Goal: Communication & Community: Participate in discussion

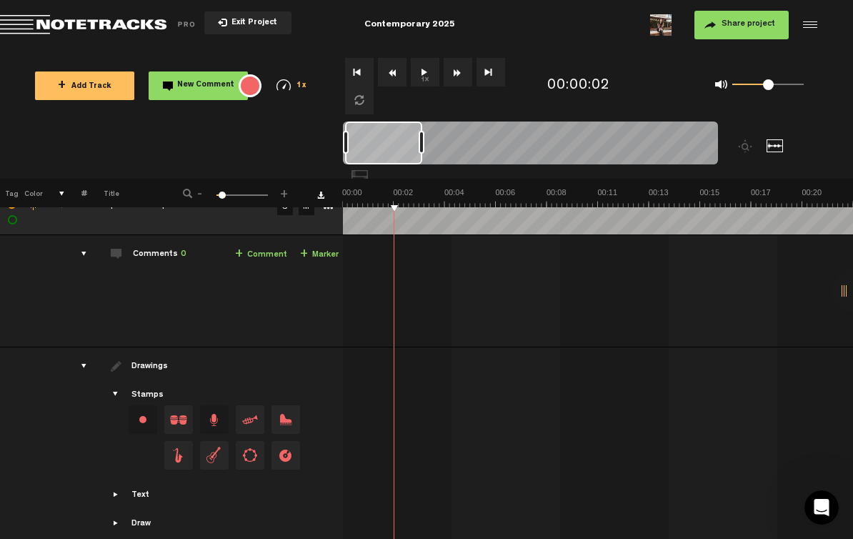
scroll to position [29, 0]
click at [81, 371] on div "drawings" at bounding box center [78, 366] width 22 height 14
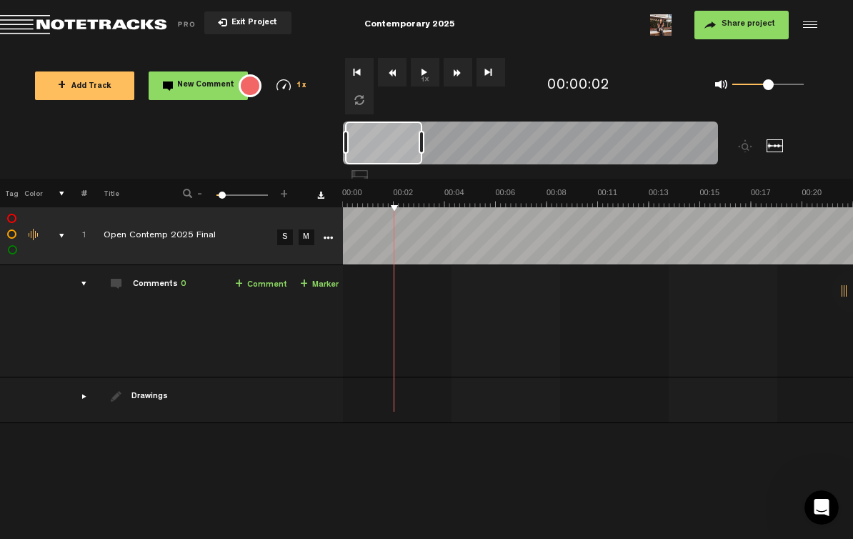
scroll to position [0, 0]
click at [86, 400] on div "drawings" at bounding box center [78, 396] width 22 height 14
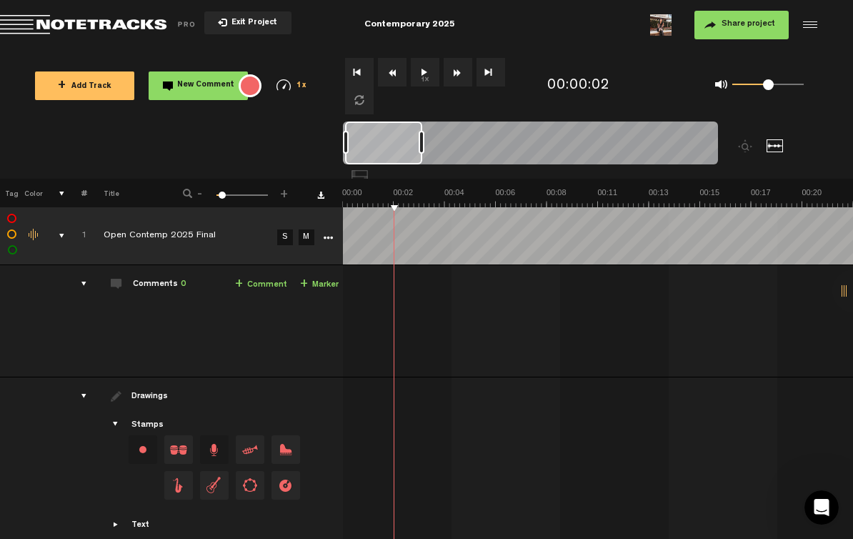
click at [150, 397] on div "Drawings" at bounding box center [151, 397] width 39 height 12
click at [123, 405] on td "Drawings Stamps Text Intro +" at bounding box center [215, 478] width 256 height 203
click at [123, 399] on div "Drawings" at bounding box center [215, 396] width 249 height 13
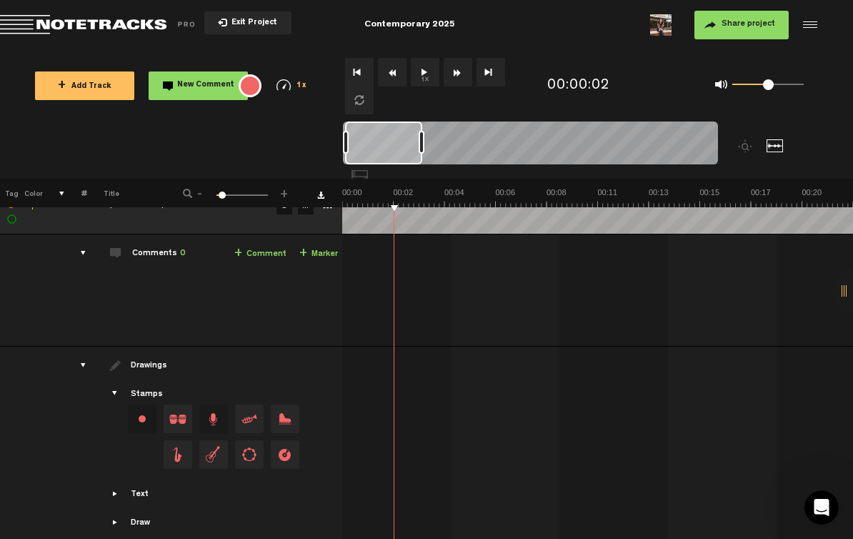
scroll to position [29, 1]
click at [173, 420] on span "Drag and drop a stamp" at bounding box center [178, 420] width 29 height 29
click at [179, 424] on span "Drag and drop a stamp" at bounding box center [178, 420] width 29 height 29
click at [179, 423] on span "Drag and drop a stamp" at bounding box center [178, 420] width 29 height 29
click at [176, 430] on span "Drag and drop a stamp" at bounding box center [178, 420] width 29 height 29
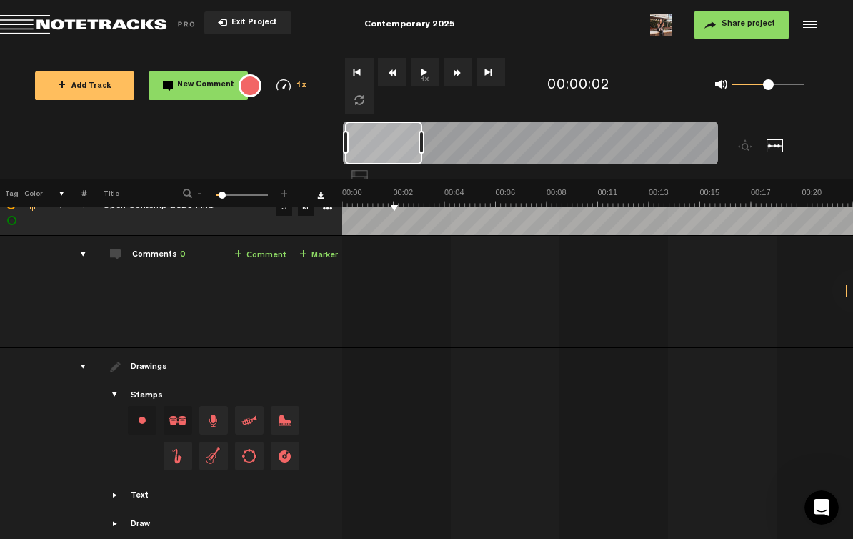
click at [138, 425] on div "Change stamp color.To change the color of an existing stamp, select the stamp o…" at bounding box center [142, 420] width 29 height 29
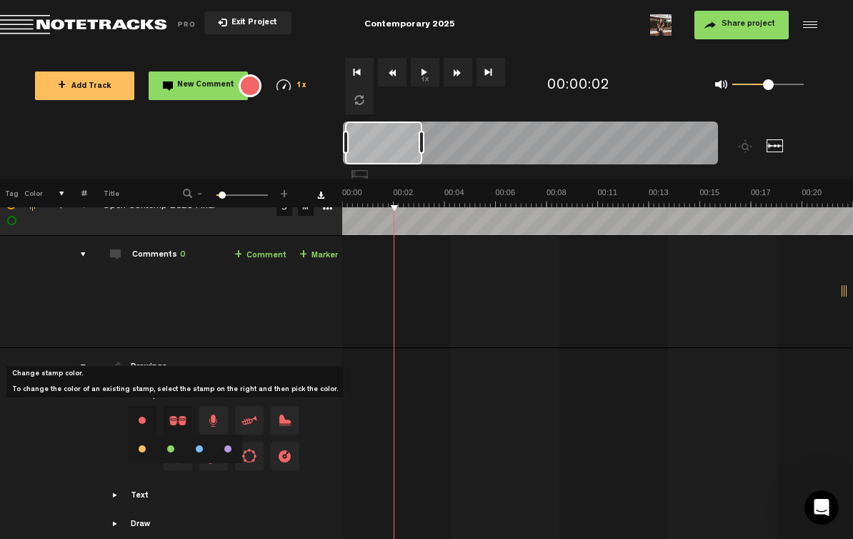
click at [145, 424] on div "Change stamp color.To change the color of an existing stamp, select the stamp o…" at bounding box center [142, 420] width 29 height 29
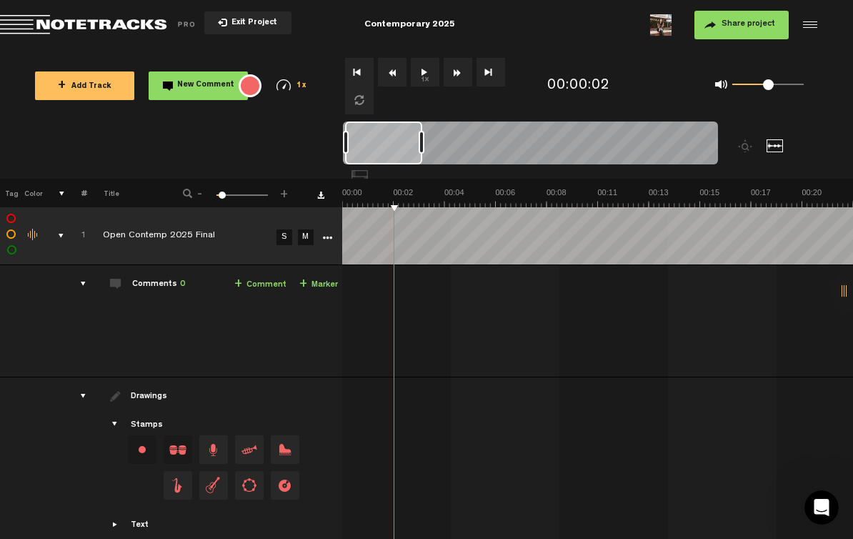
scroll to position [0, 1]
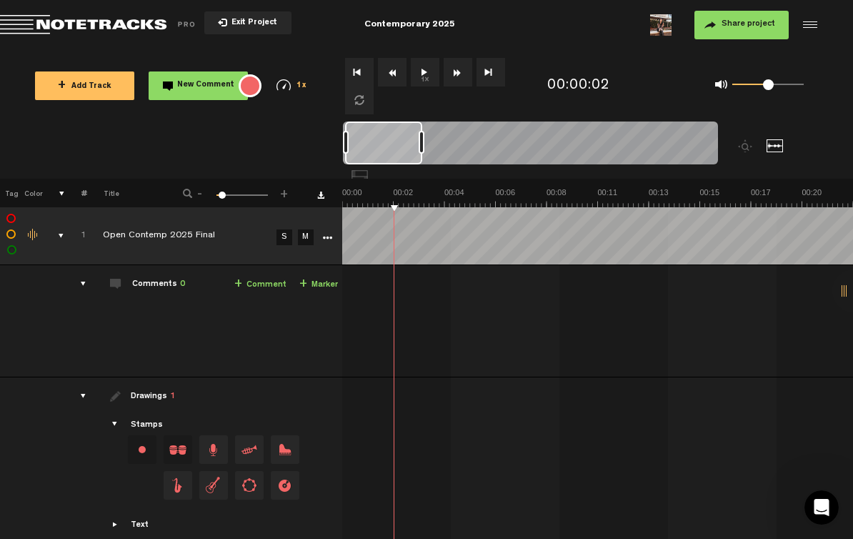
click at [369, 170] on div at bounding box center [360, 176] width 17 height 13
click at [771, 146] on div at bounding box center [775, 145] width 17 height 13
click at [300, 285] on span "+" at bounding box center [303, 284] width 8 height 11
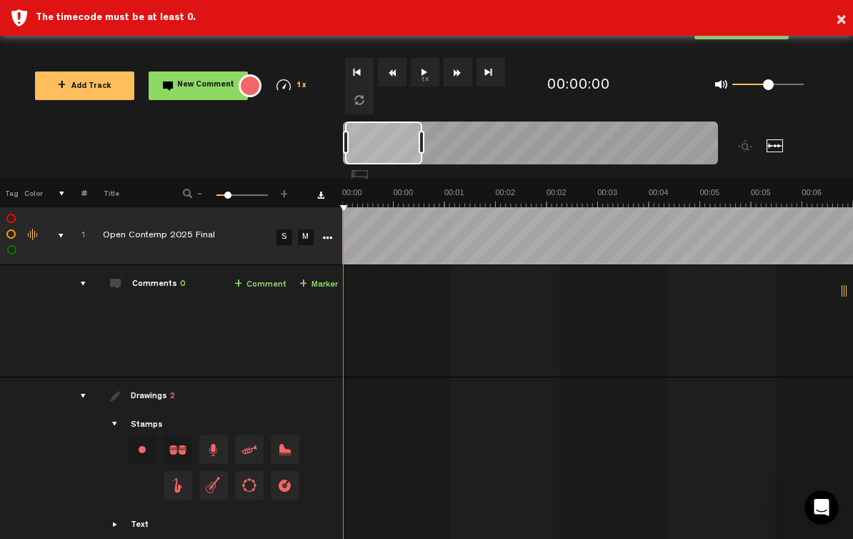
click at [850, 11] on div "× The timecode must be at least 0." at bounding box center [426, 18] width 853 height 36
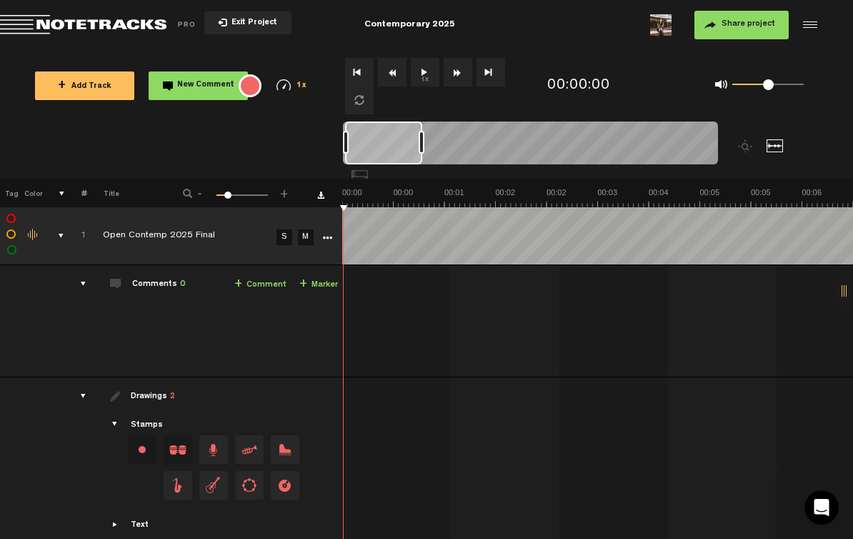
click at [813, 21] on div at bounding box center [808, 24] width 21 height 21
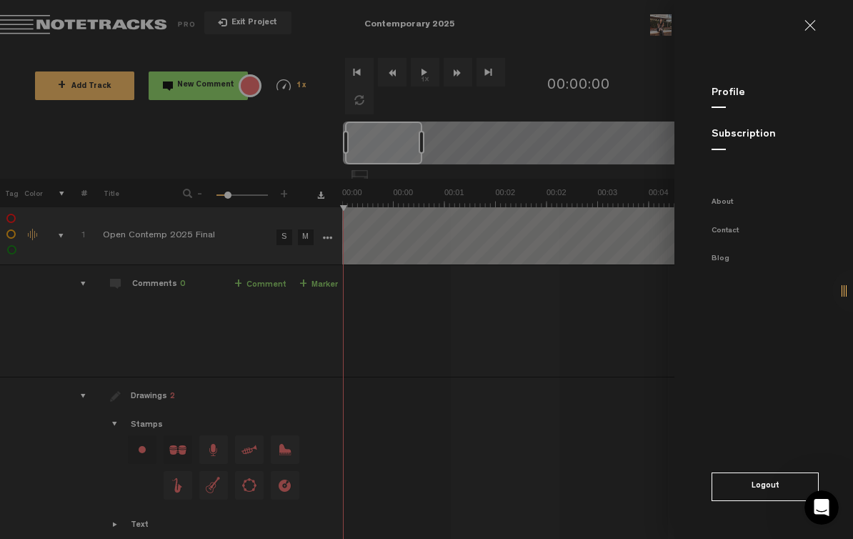
click at [812, 21] on link at bounding box center [816, 25] width 23 height 11
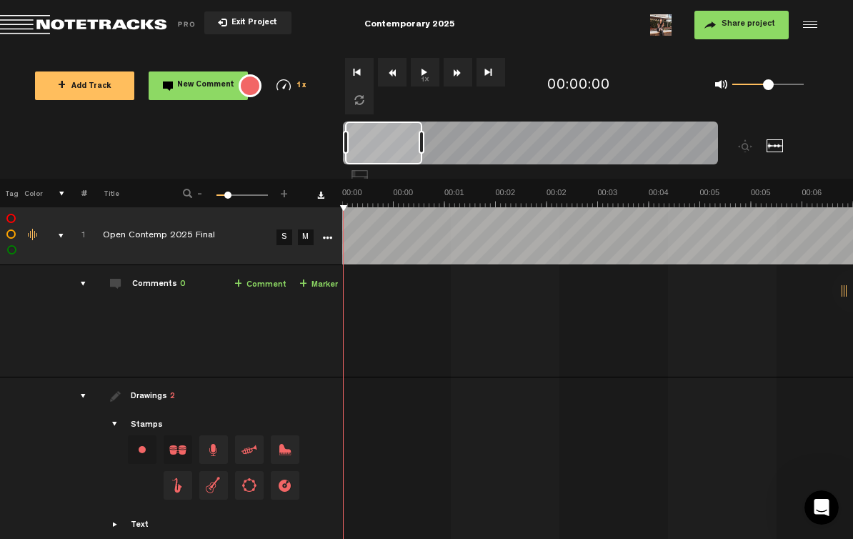
click at [308, 288] on link "+ Marker" at bounding box center [318, 285] width 39 height 16
click at [427, 309] on span at bounding box center [486, 311] width 179 height 16
click at [620, 296] on span "Edit comment" at bounding box center [615, 299] width 17 height 10
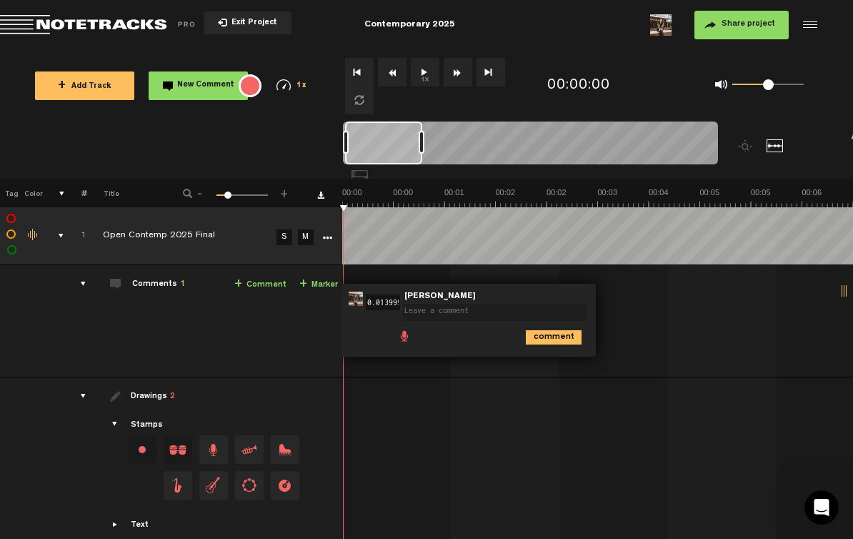
click at [317, 284] on link "+ Marker" at bounding box center [318, 285] width 39 height 16
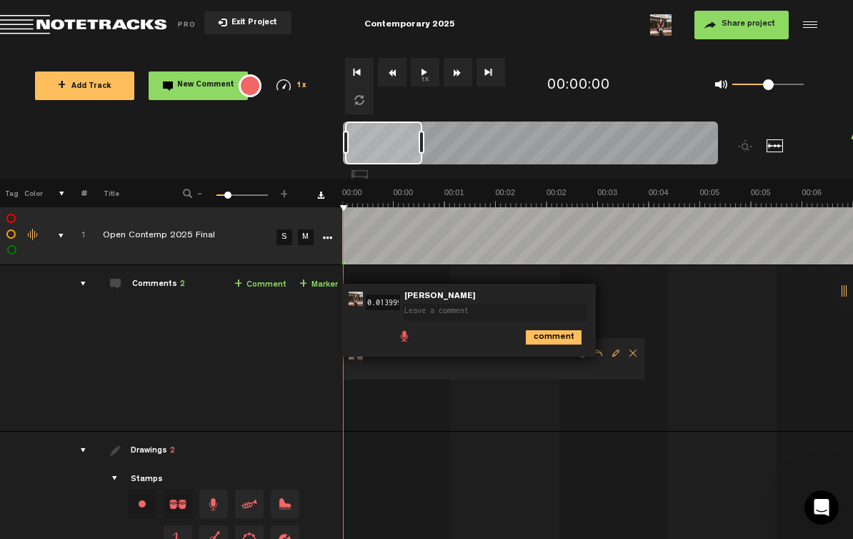
click at [630, 356] on span "Delete comment" at bounding box center [633, 353] width 17 height 10
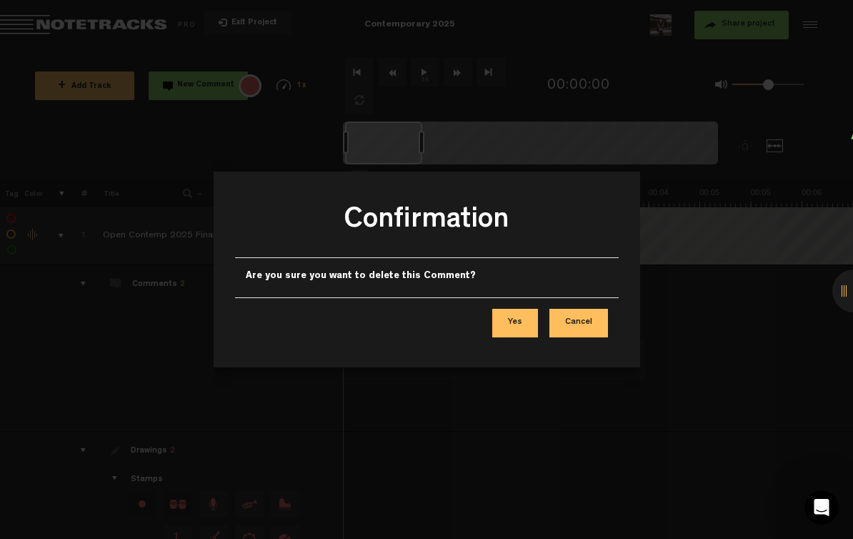
click at [521, 321] on button "Yes" at bounding box center [515, 323] width 46 height 29
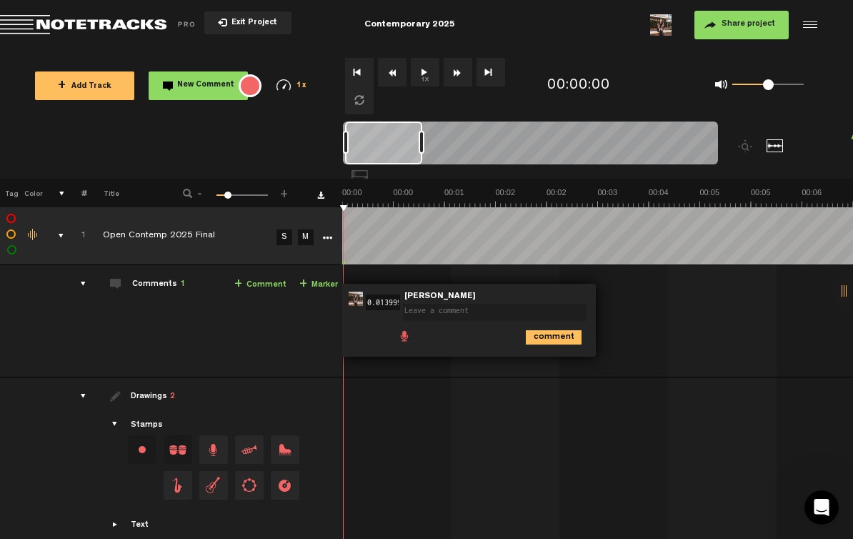
click at [505, 304] on textarea at bounding box center [495, 312] width 184 height 17
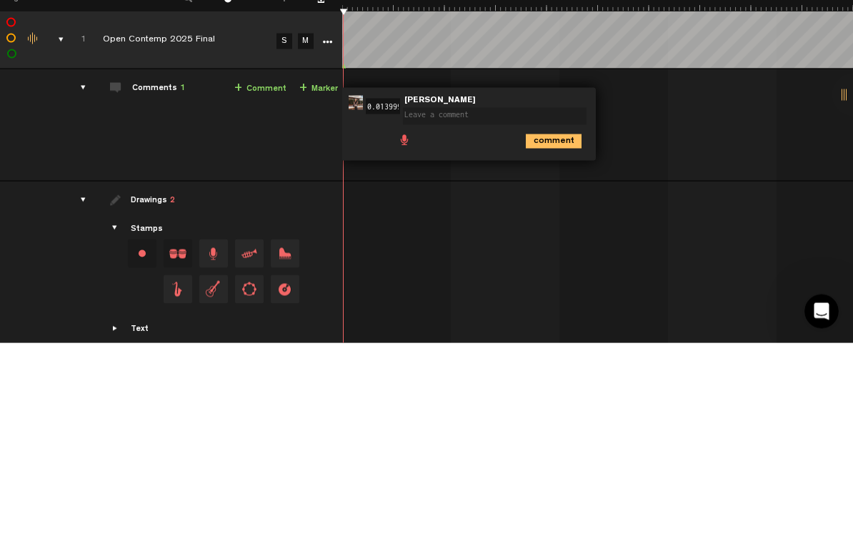
click at [372, 322] on div "comment" at bounding box center [471, 336] width 244 height 28
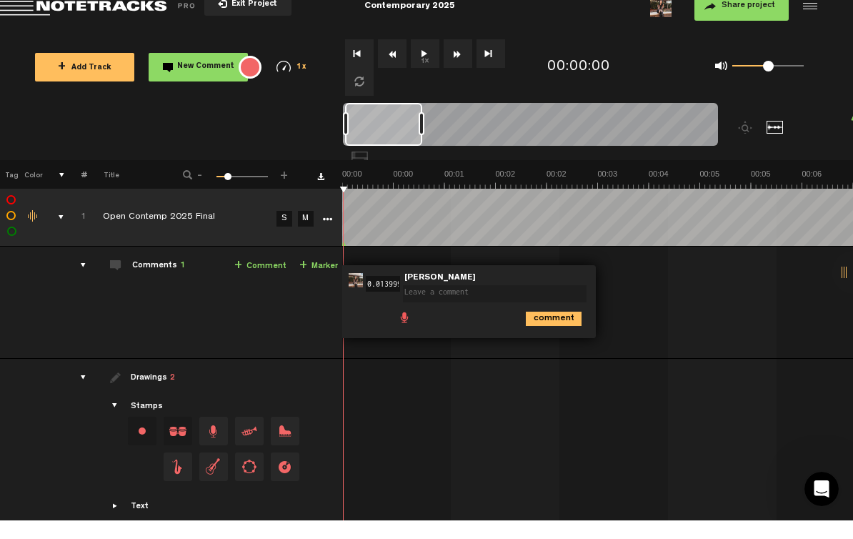
click at [499, 296] on span at bounding box center [497, 308] width 189 height 24
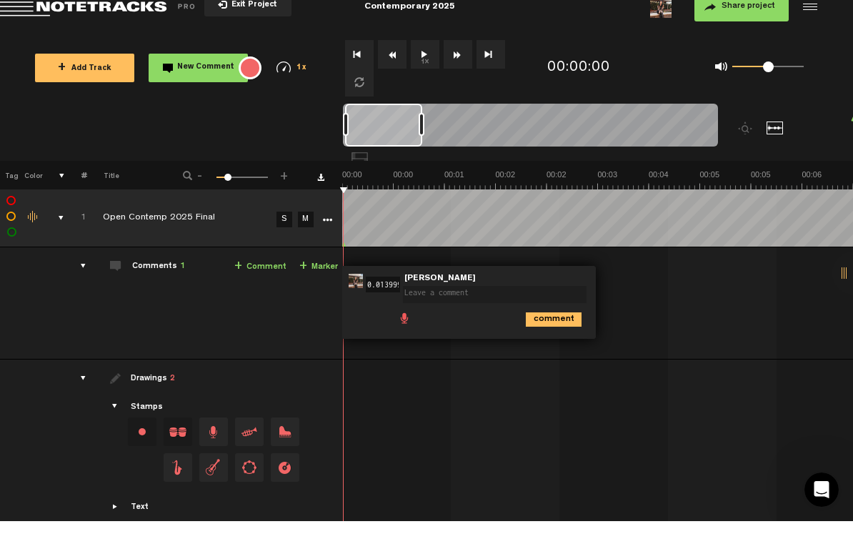
click at [592, 284] on div "00:00 0.013999999999999999 - NaN:NaN • [PERSON_NAME]: "" [PERSON_NAME] comment" at bounding box center [468, 320] width 255 height 73
click at [344, 260] on polygon at bounding box center [344, 262] width 4 height 5
click at [339, 242] on td "Export to Headliner Update Download Download original Export Audacity labels Ex…" at bounding box center [340, 236] width 6 height 58
click at [344, 260] on polygon at bounding box center [344, 262] width 4 height 5
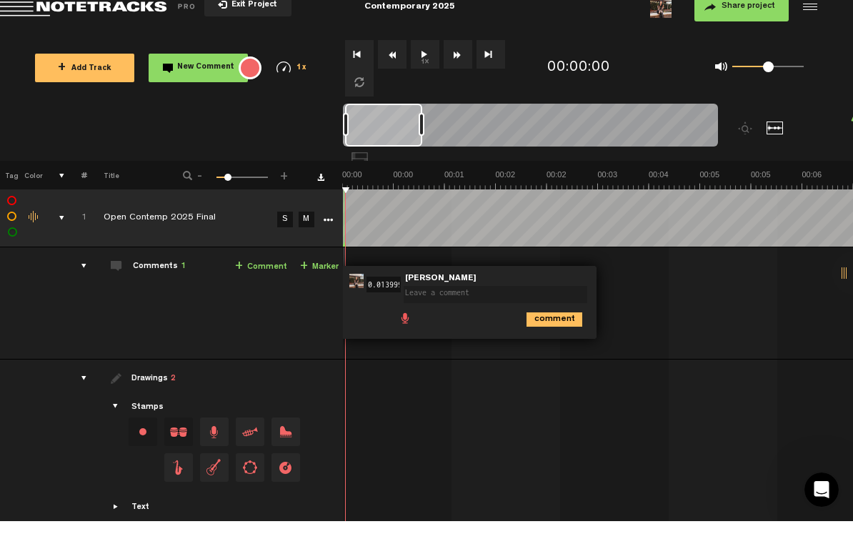
click at [344, 260] on polygon at bounding box center [344, 262] width 4 height 5
click at [266, 277] on link "+ Comment" at bounding box center [261, 285] width 52 height 16
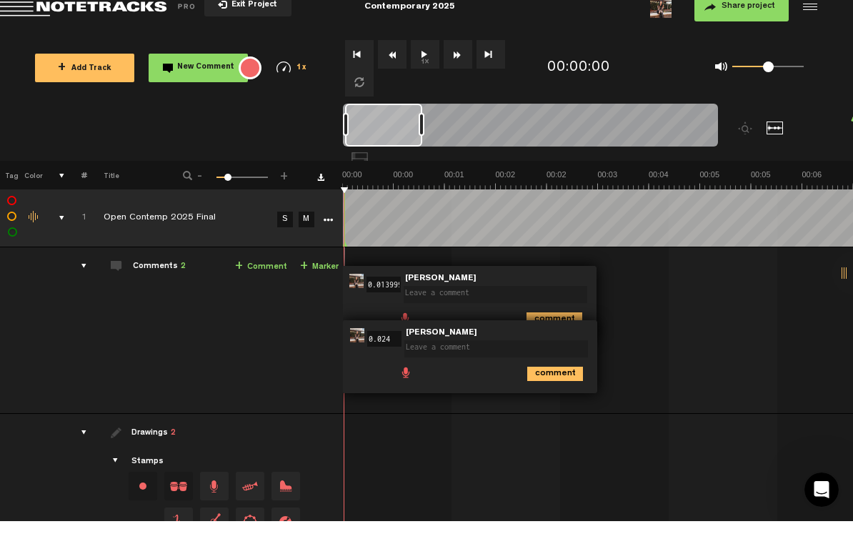
click at [450, 382] on li at bounding box center [447, 387] width 11 height 11
click at [80, 277] on div "comments" at bounding box center [78, 284] width 22 height 14
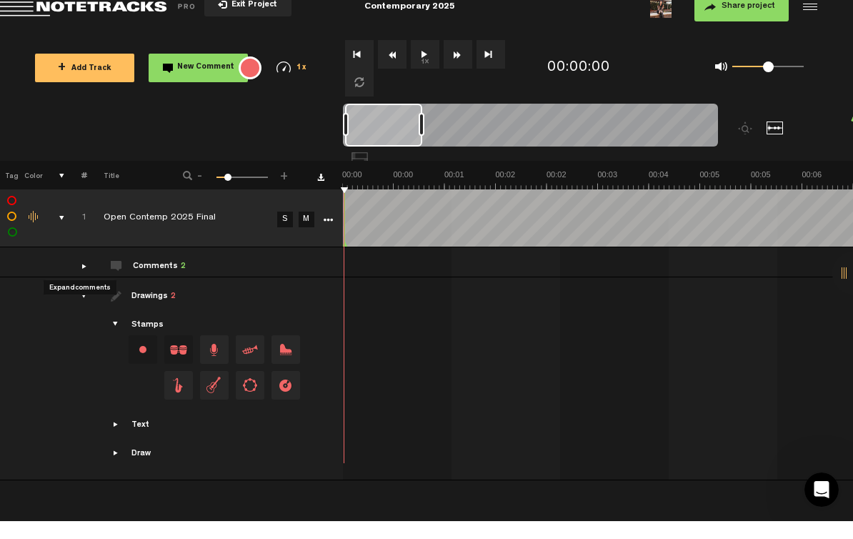
click at [86, 277] on div "comments" at bounding box center [78, 284] width 22 height 14
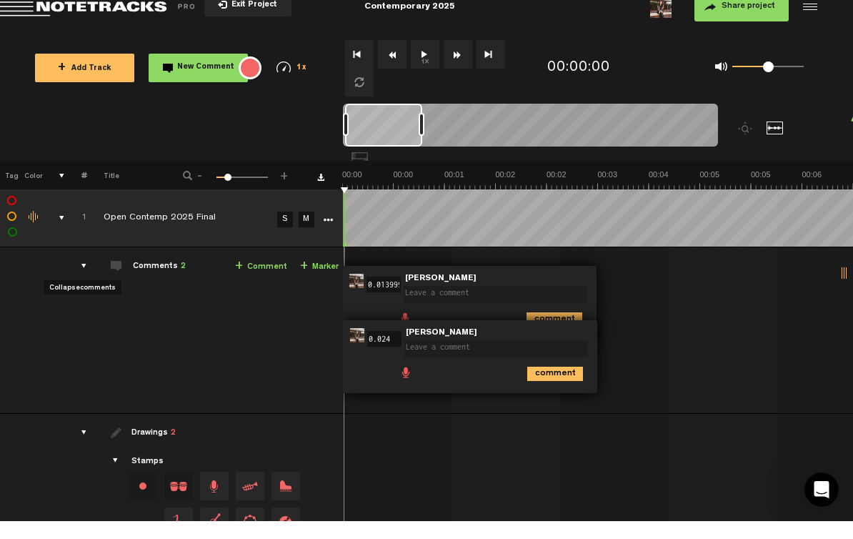
click at [172, 279] on div "Comments 2" at bounding box center [159, 285] width 53 height 12
click at [176, 279] on div "Comments 2" at bounding box center [159, 285] width 53 height 12
click at [471, 358] on textarea at bounding box center [497, 366] width 184 height 17
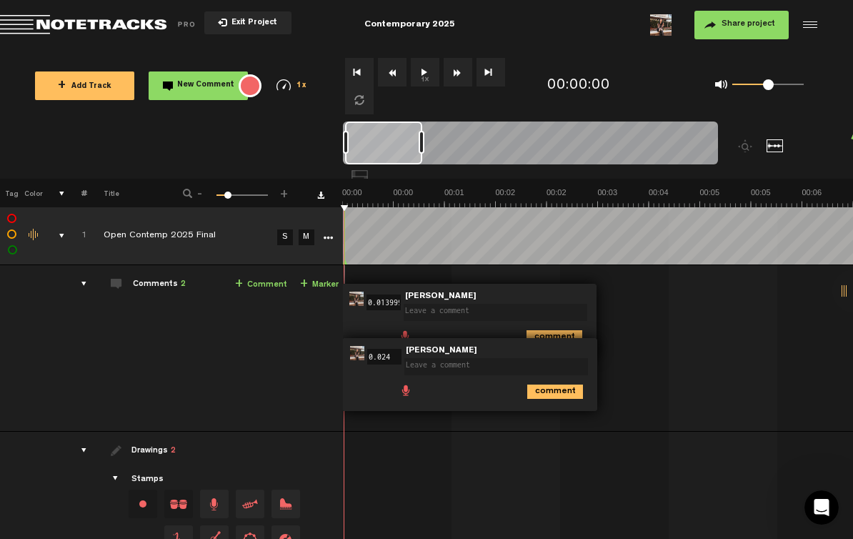
click at [846, 312] on div at bounding box center [854, 290] width 43 height 43
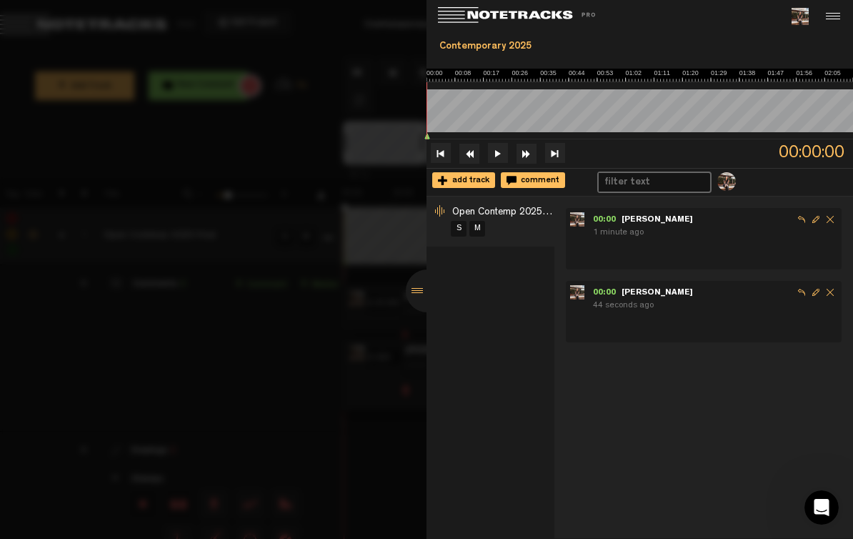
click at [830, 218] on span "Delete comment" at bounding box center [830, 219] width 14 height 14
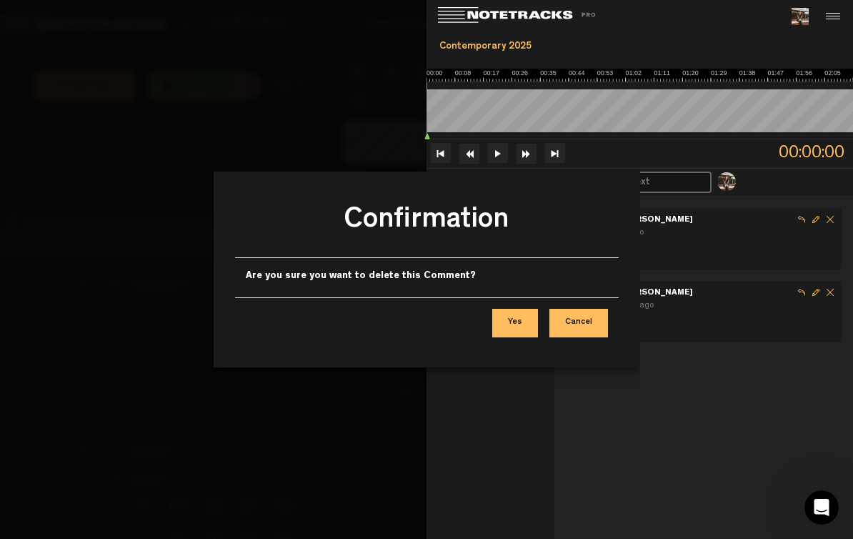
click at [516, 325] on button "Yes" at bounding box center [515, 323] width 46 height 29
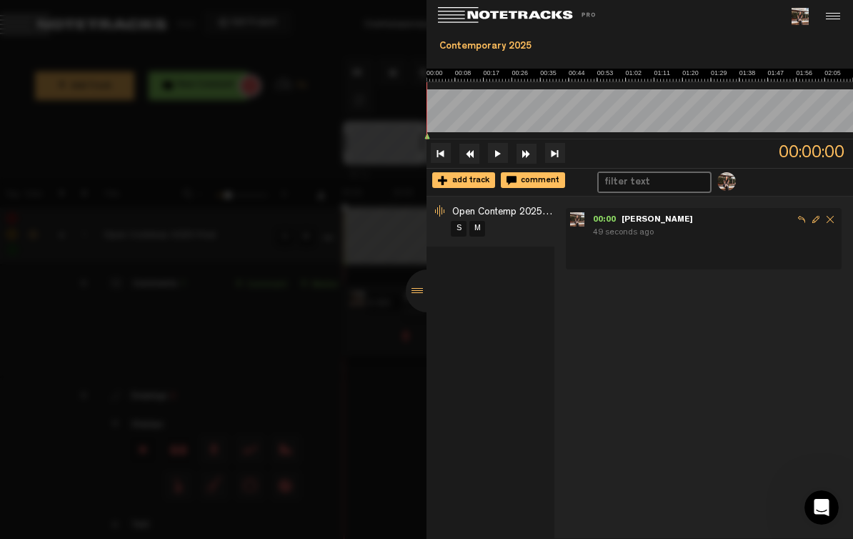
click at [828, 220] on span "Delete comment" at bounding box center [830, 219] width 14 height 14
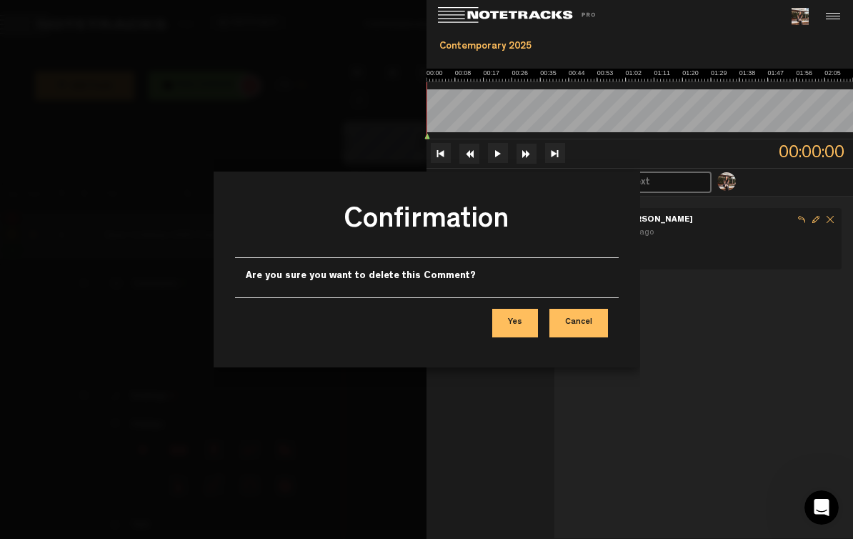
click at [519, 325] on button "Yes" at bounding box center [515, 323] width 46 height 29
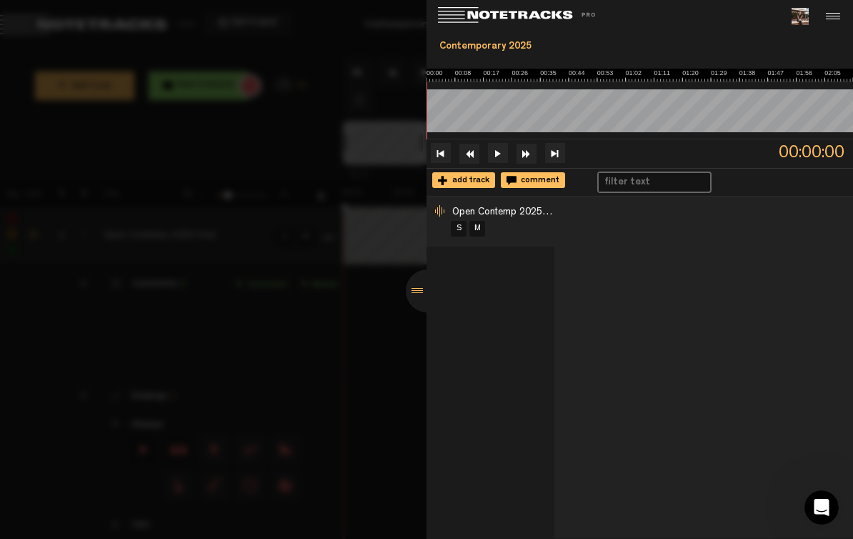
click at [538, 179] on span "comment" at bounding box center [538, 181] width 43 height 9
click at [701, 257] on textarea at bounding box center [715, 259] width 244 height 17
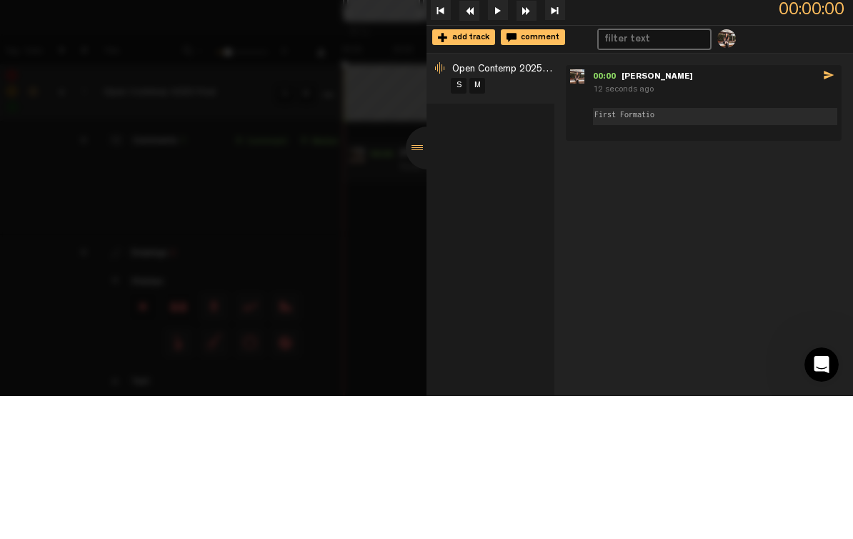
type textarea "First Formation"
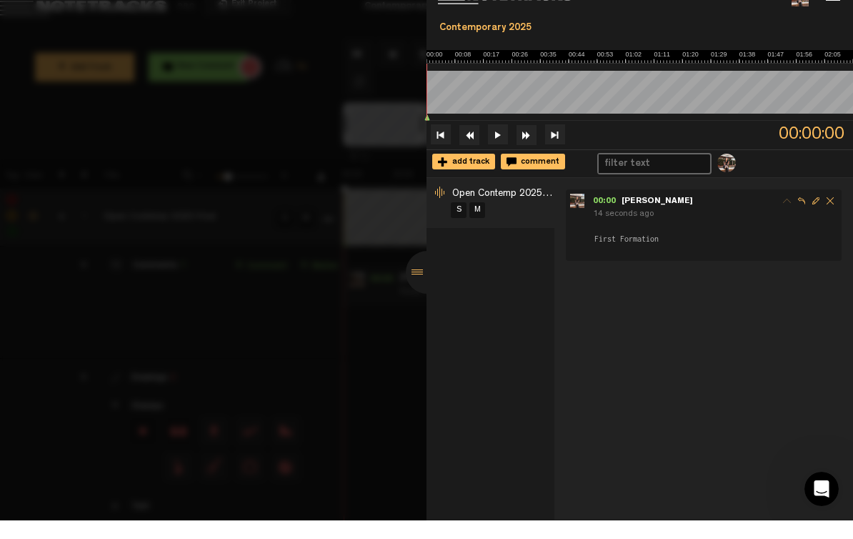
scroll to position [1, 0]
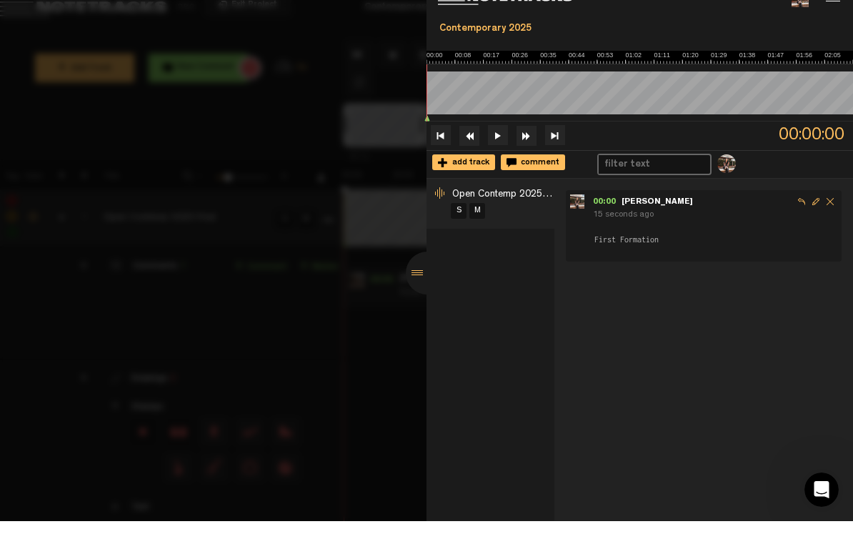
click at [494, 143] on button at bounding box center [498, 153] width 20 height 20
click at [424, 292] on div at bounding box center [427, 290] width 43 height 43
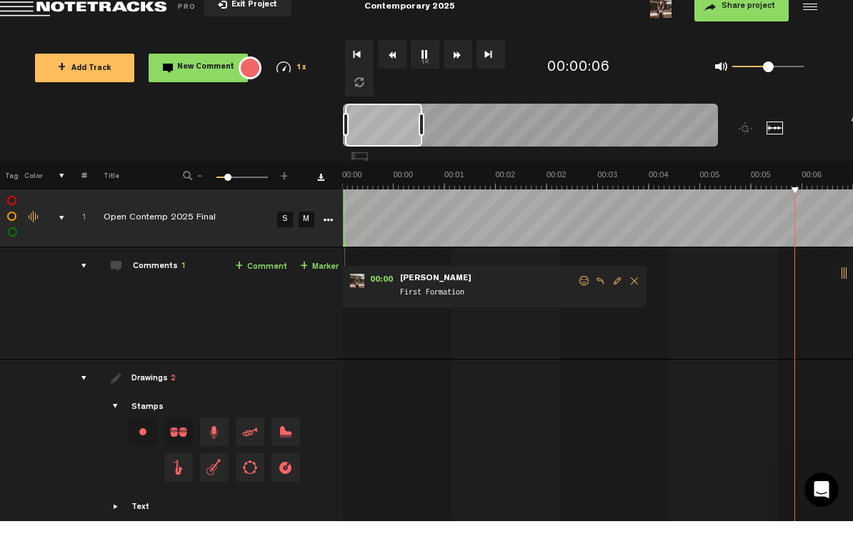
scroll to position [0, 204]
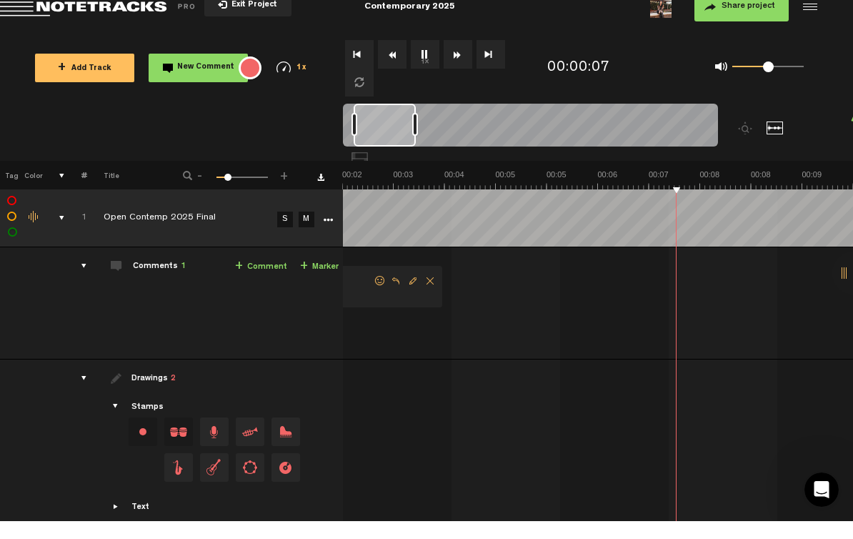
click at [428, 58] on button "1x" at bounding box center [425, 72] width 29 height 29
click at [688, 320] on td "1 Open Contemp 2025 Final S M Open Contemp 2025 Final by [PERSON_NAME] 1 collab…" at bounding box center [598, 321] width 511 height 112
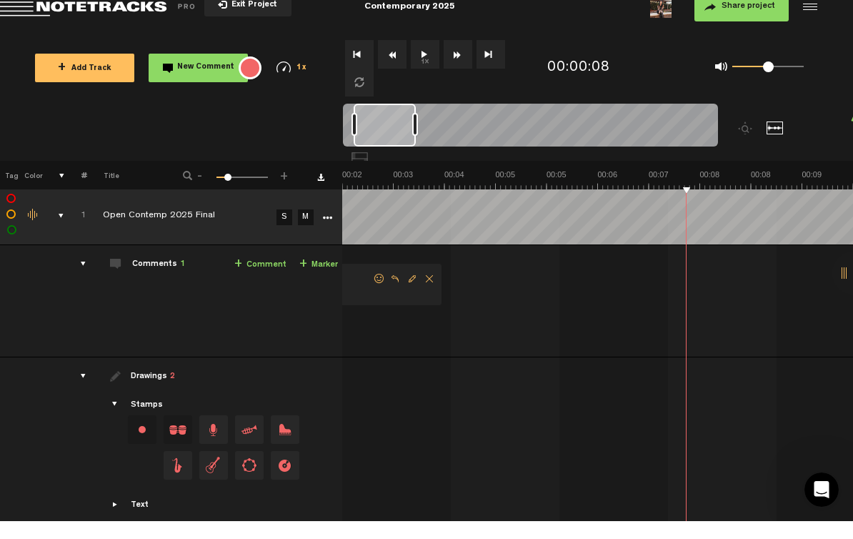
scroll to position [2, 1]
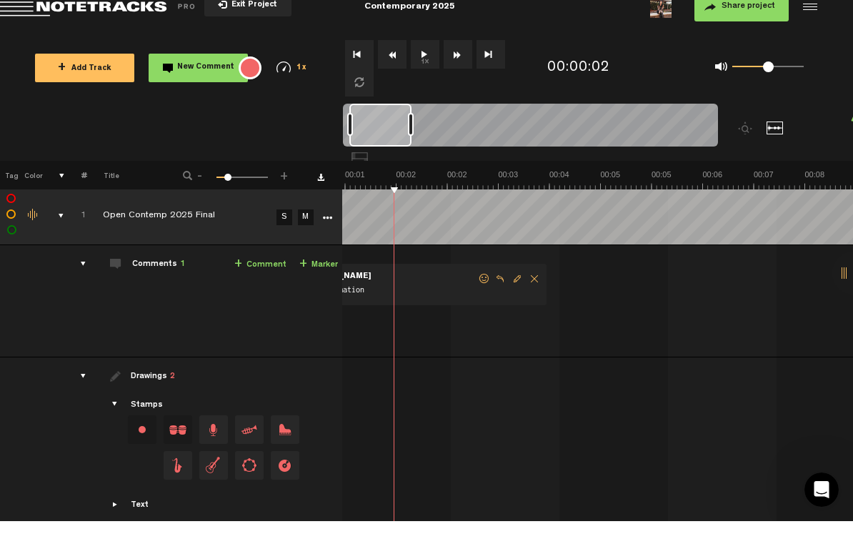
click at [337, 186] on th at bounding box center [325, 193] width 36 height 29
click at [428, 59] on button "1x" at bounding box center [425, 72] width 29 height 29
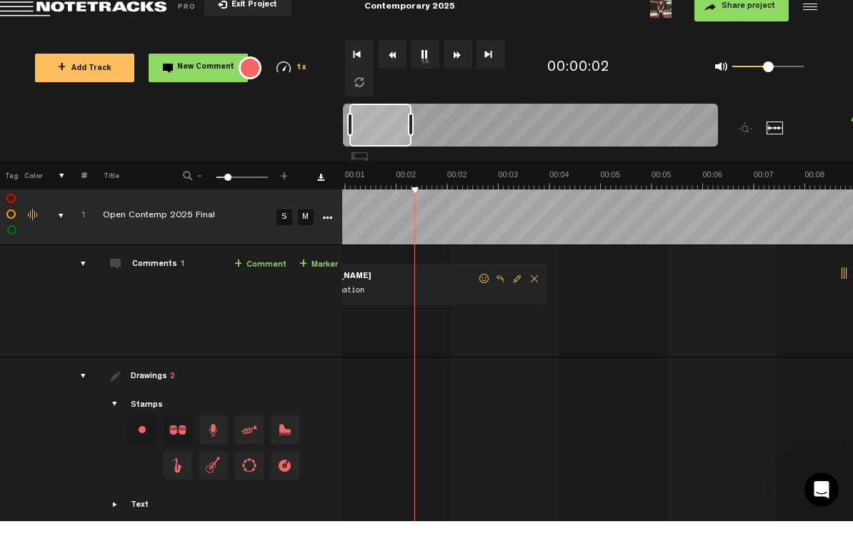
click at [430, 58] on button "1x" at bounding box center [425, 72] width 29 height 29
click at [426, 58] on button "1x" at bounding box center [425, 72] width 29 height 29
click at [429, 58] on button "1x" at bounding box center [425, 72] width 29 height 29
click at [250, 19] on span "Exit Project" at bounding box center [252, 23] width 50 height 8
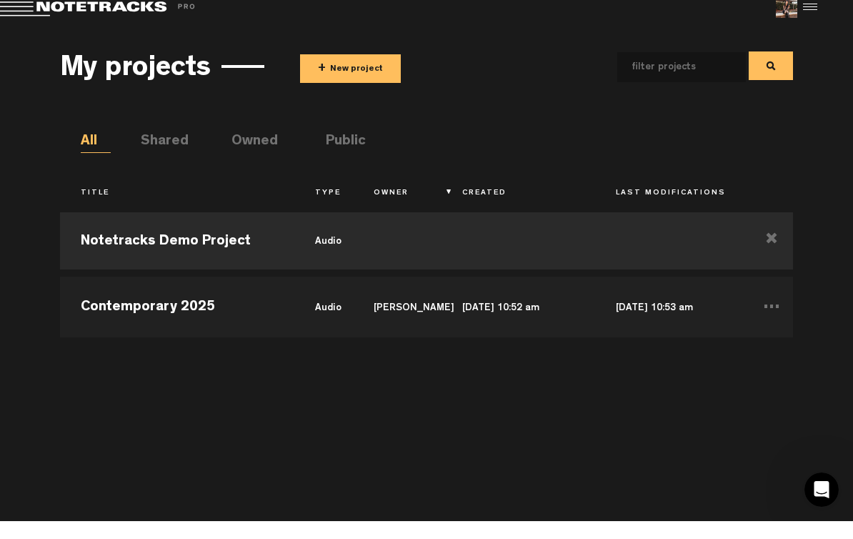
click at [213, 304] on td "Contemporary 2025" at bounding box center [177, 323] width 235 height 64
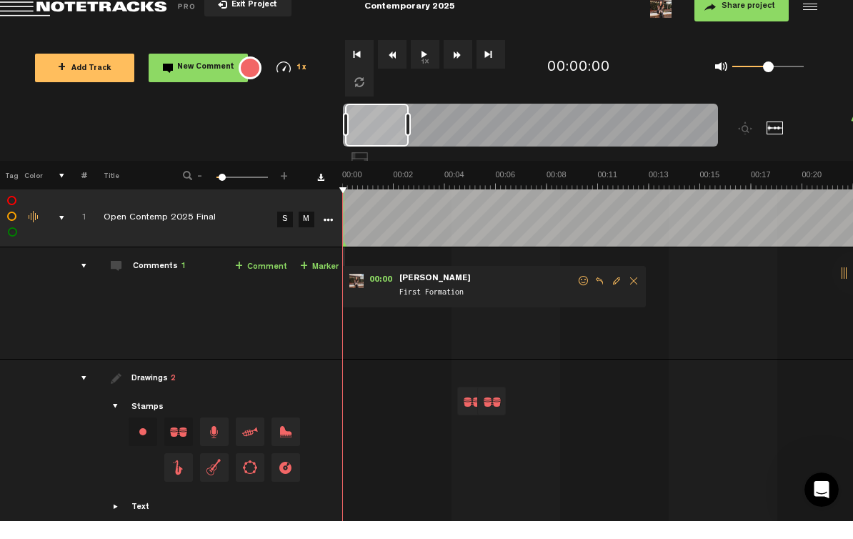
click at [428, 58] on button "1x" at bounding box center [425, 72] width 29 height 29
click at [423, 59] on button "1x" at bounding box center [425, 72] width 29 height 29
click at [430, 58] on button "1x" at bounding box center [425, 72] width 29 height 29
click at [848, 121] on nt-zoom-navigation-bar at bounding box center [426, 149] width 853 height 57
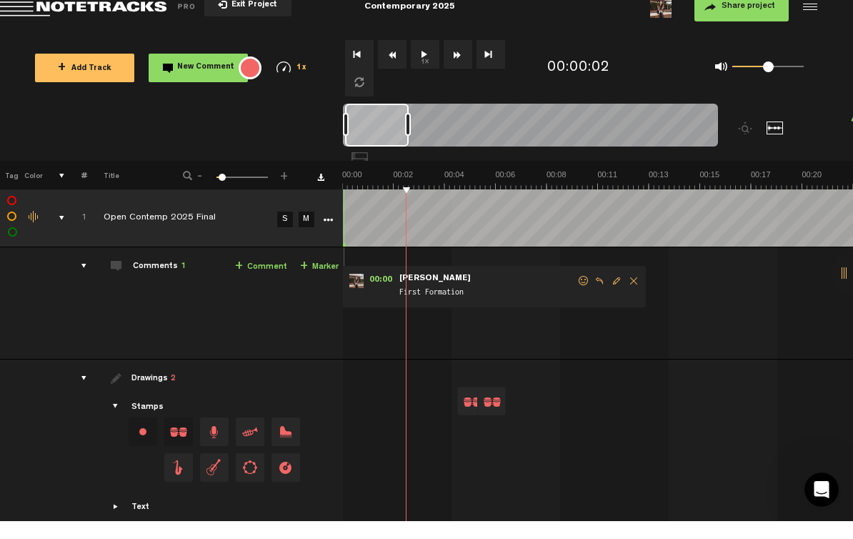
click at [851, 133] on icon at bounding box center [854, 136] width 6 height 7
click at [853, 133] on icon at bounding box center [854, 136] width 6 height 7
click at [847, 295] on div at bounding box center [854, 290] width 43 height 43
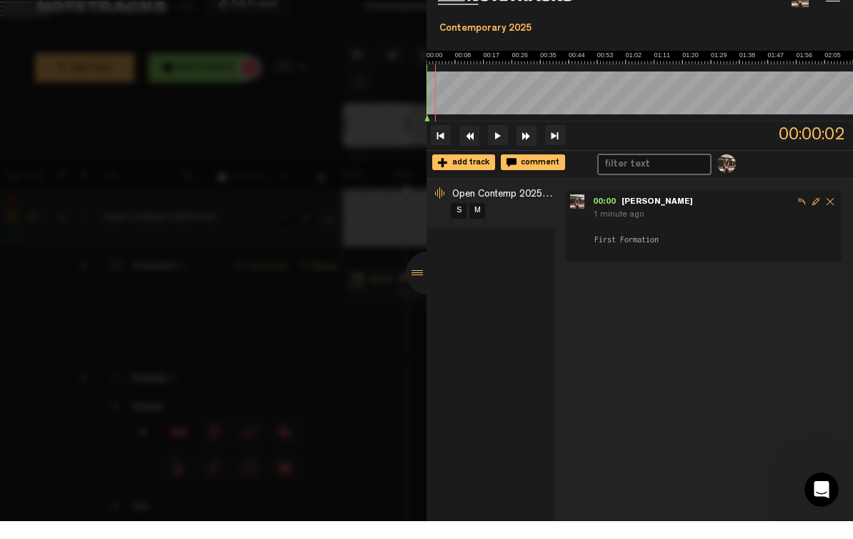
click at [423, 297] on div at bounding box center [427, 290] width 43 height 43
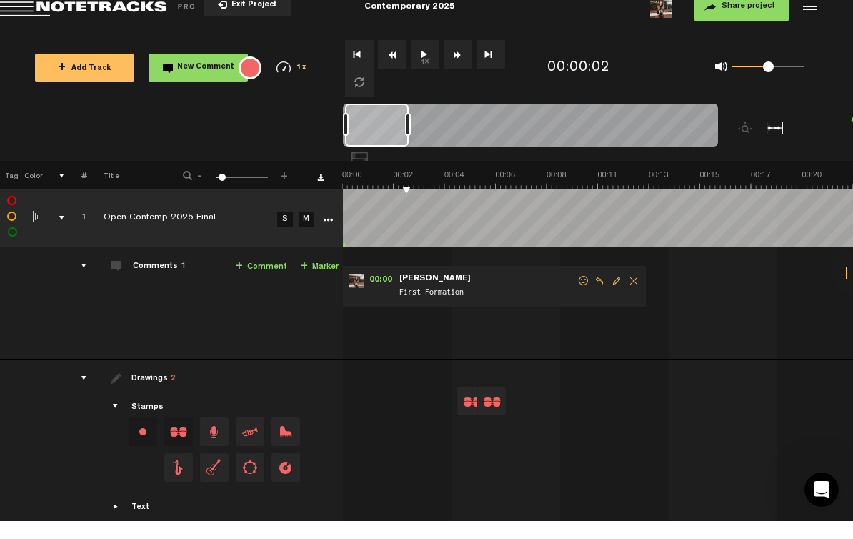
click at [809, 14] on div at bounding box center [808, 24] width 21 height 21
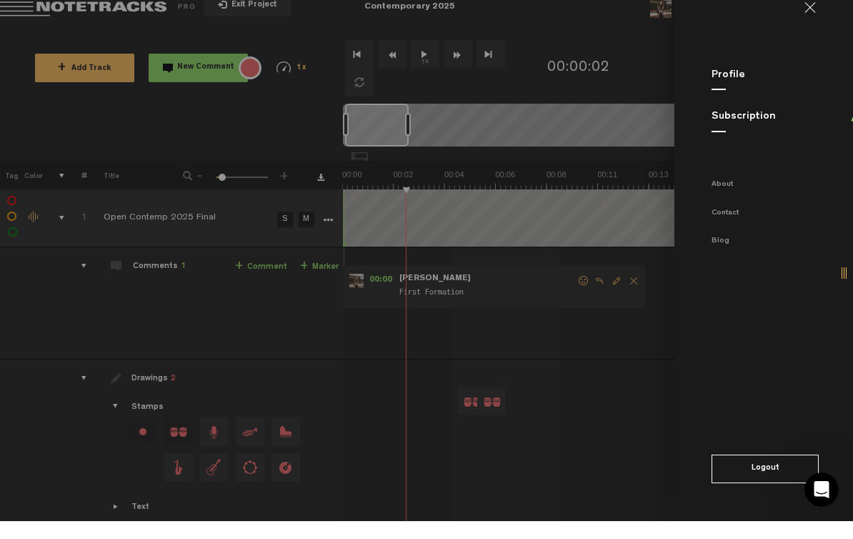
click at [813, 20] on link at bounding box center [816, 25] width 23 height 11
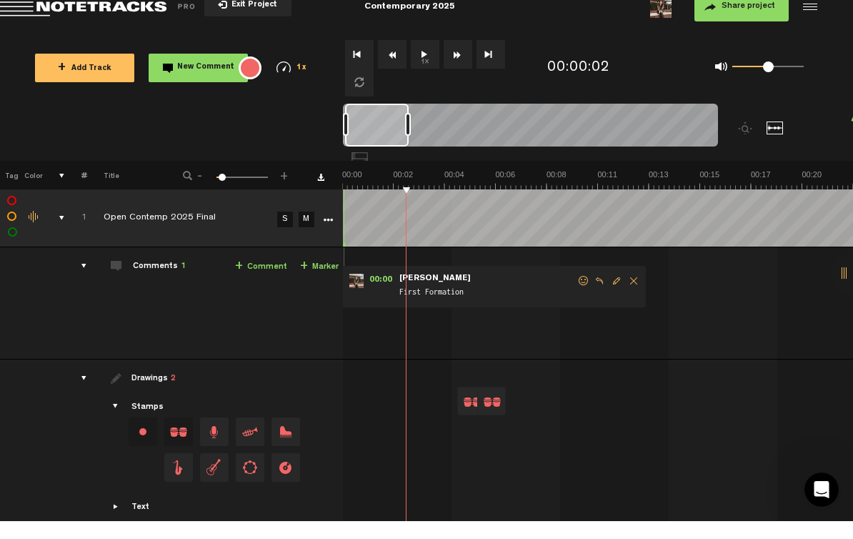
click at [7, 240] on td at bounding box center [10, 236] width 21 height 58
click at [13, 250] on label at bounding box center [13, 250] width 0 height 0
checkbox input "true"
click at [12, 234] on label at bounding box center [12, 234] width 0 height 0
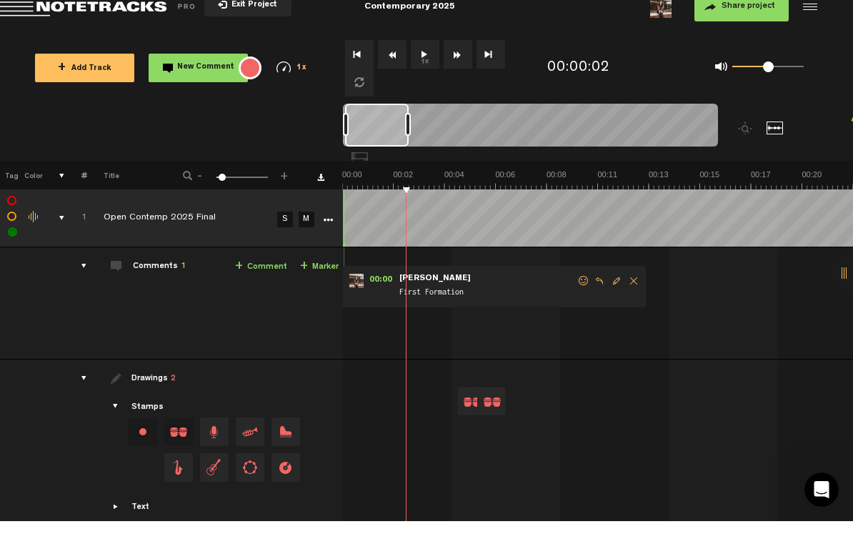
click at [12, 234] on label at bounding box center [12, 234] width 0 height 0
checkbox input "false"
click at [13, 250] on label at bounding box center [13, 250] width 0 height 0
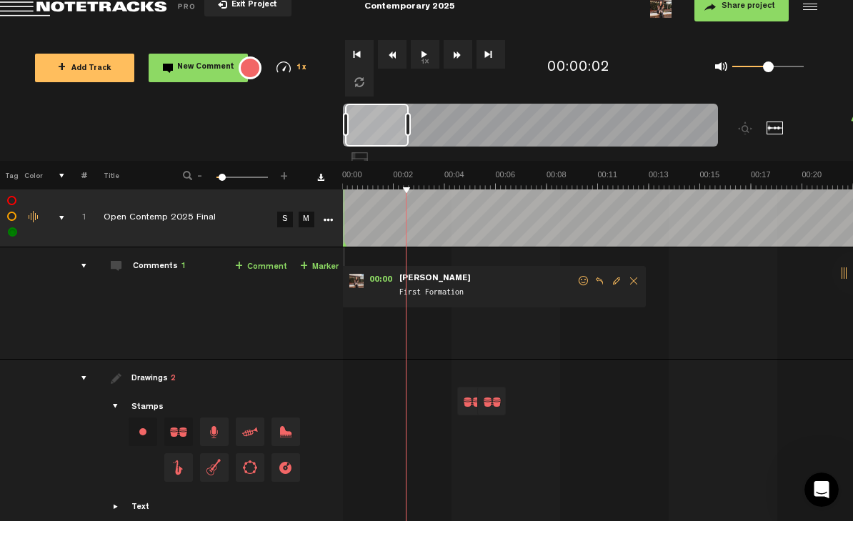
click at [13, 250] on label at bounding box center [13, 250] width 0 height 0
click at [421, 58] on button "1x" at bounding box center [425, 72] width 29 height 29
click at [427, 58] on button "1x" at bounding box center [425, 72] width 29 height 29
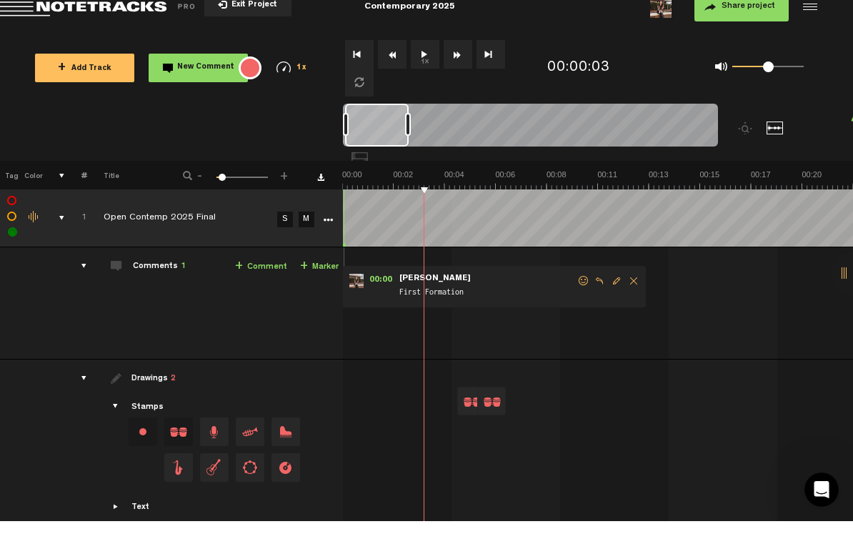
click at [13, 250] on label at bounding box center [13, 250] width 0 height 0
checkbox input "false"
click at [484, 405] on div at bounding box center [471, 419] width 29 height 29
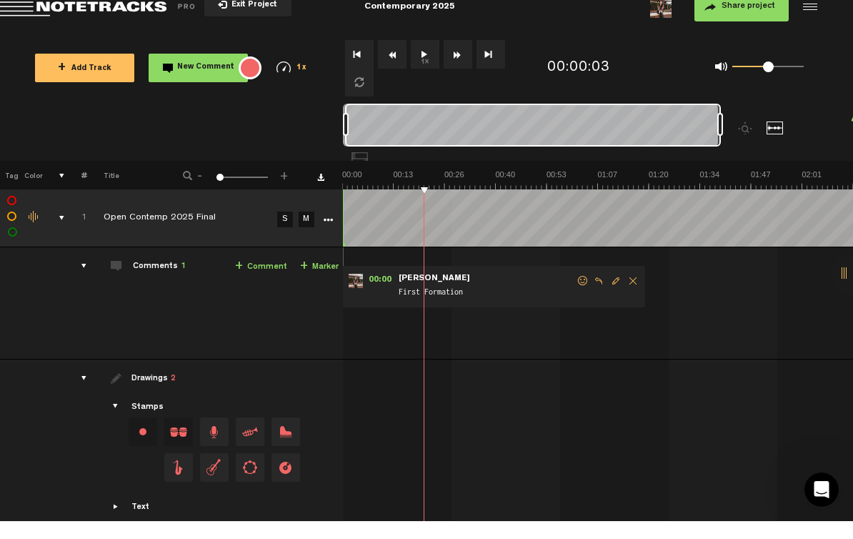
click at [433, 63] on button "1x" at bounding box center [425, 72] width 29 height 29
click at [427, 58] on button "1x" at bounding box center [425, 72] width 29 height 29
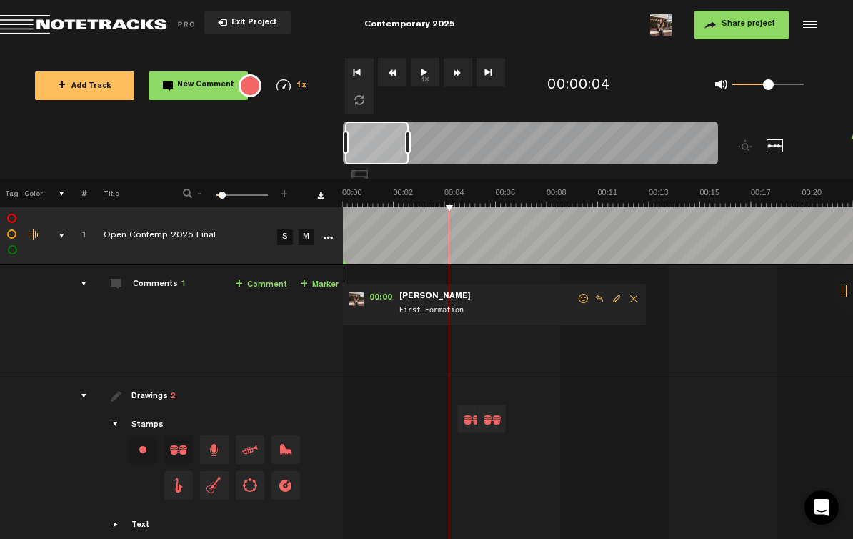
click at [423, 71] on button "1x" at bounding box center [425, 72] width 29 height 29
click at [431, 72] on button "1x" at bounding box center [425, 72] width 29 height 29
click at [427, 76] on button "1x" at bounding box center [425, 72] width 29 height 29
click at [485, 415] on div at bounding box center [471, 419] width 29 height 29
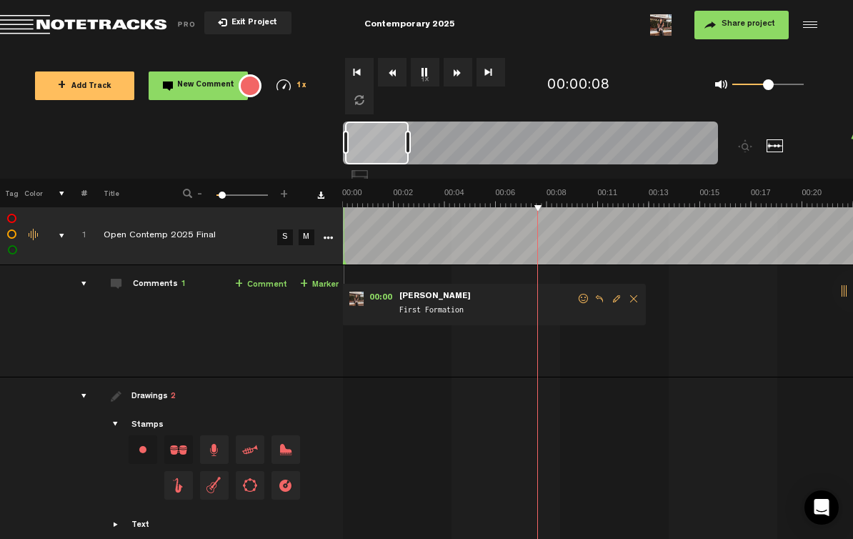
click at [147, 453] on div "Change stamp color.To change the color of an existing stamp, select the stamp o…" at bounding box center [143, 449] width 29 height 29
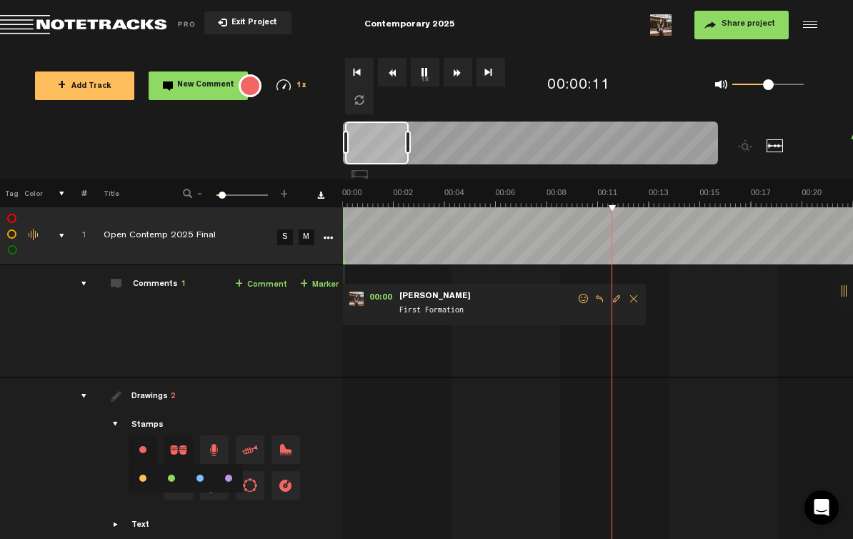
click at [181, 449] on span "Drag and drop a stamp" at bounding box center [178, 449] width 29 height 29
click at [178, 448] on span "Drag and drop a stamp" at bounding box center [178, 449] width 29 height 29
click at [145, 451] on div "Change stamp color.To change the color of an existing stamp, select the stamp o…" at bounding box center [143, 449] width 29 height 29
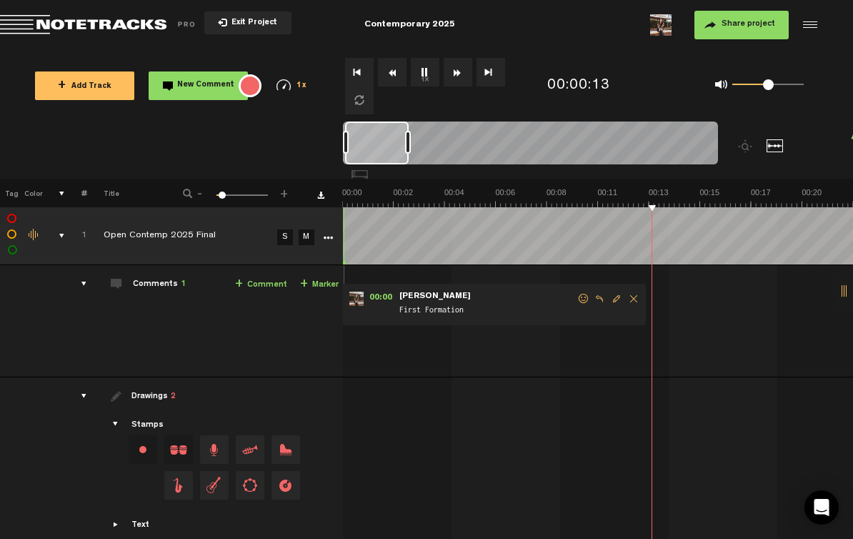
click at [181, 451] on span "Drag and drop a stamp" at bounding box center [178, 449] width 29 height 29
click at [186, 447] on span "Drag and drop a stamp" at bounding box center [178, 449] width 29 height 29
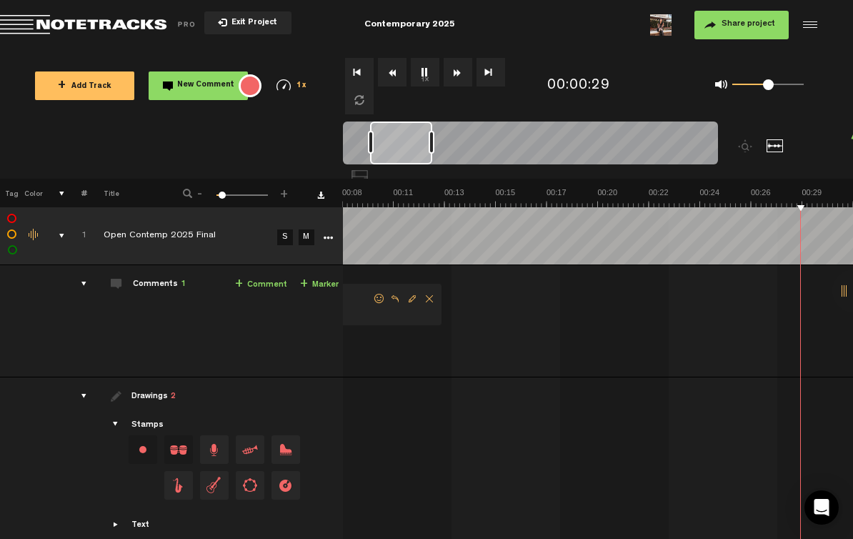
click at [427, 73] on button "1x" at bounding box center [425, 72] width 29 height 29
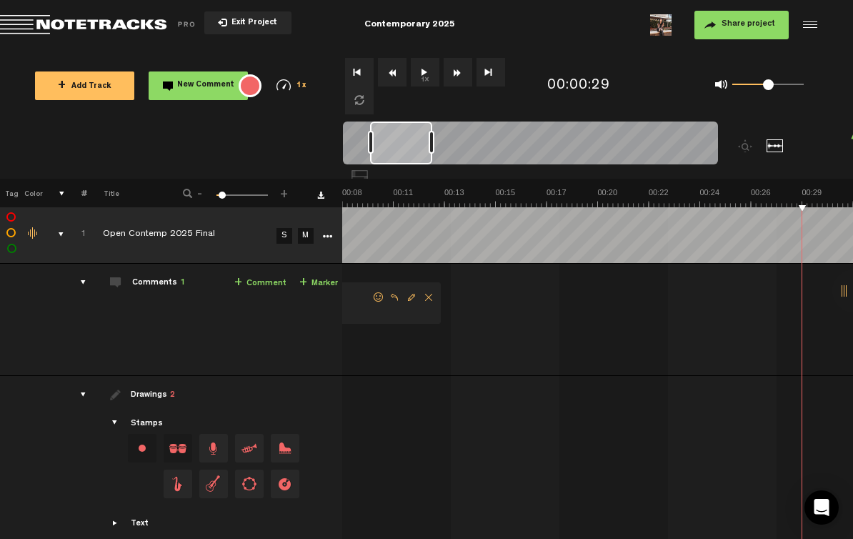
scroll to position [1, 1]
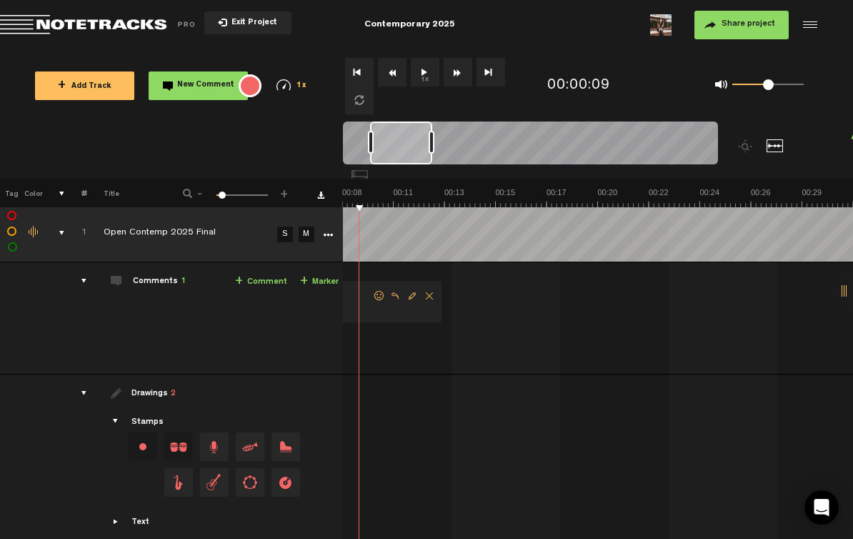
scroll to position [0, 0]
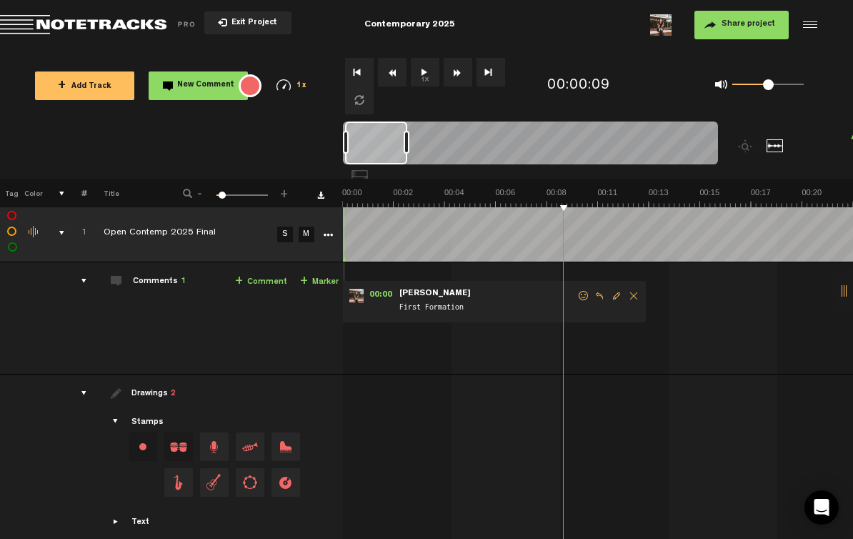
click at [388, 79] on button "Rewind" at bounding box center [392, 72] width 29 height 29
click at [395, 71] on button "Rewind" at bounding box center [392, 72] width 29 height 29
click at [396, 75] on button "Rewind" at bounding box center [392, 72] width 29 height 29
click at [395, 76] on button "Rewind" at bounding box center [392, 72] width 29 height 29
click at [395, 79] on button "Rewind" at bounding box center [392, 72] width 29 height 29
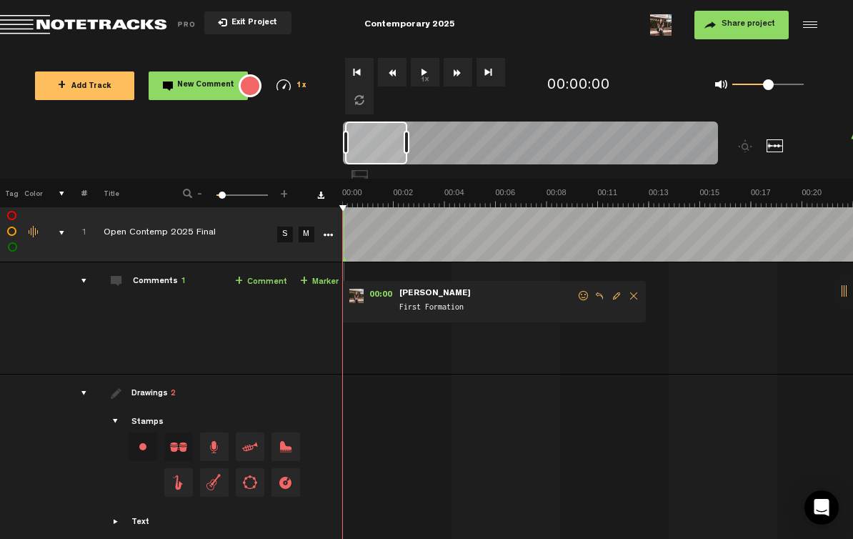
click at [427, 76] on button "1x" at bounding box center [425, 72] width 29 height 29
click at [636, 294] on span "Delete comment" at bounding box center [633, 296] width 17 height 10
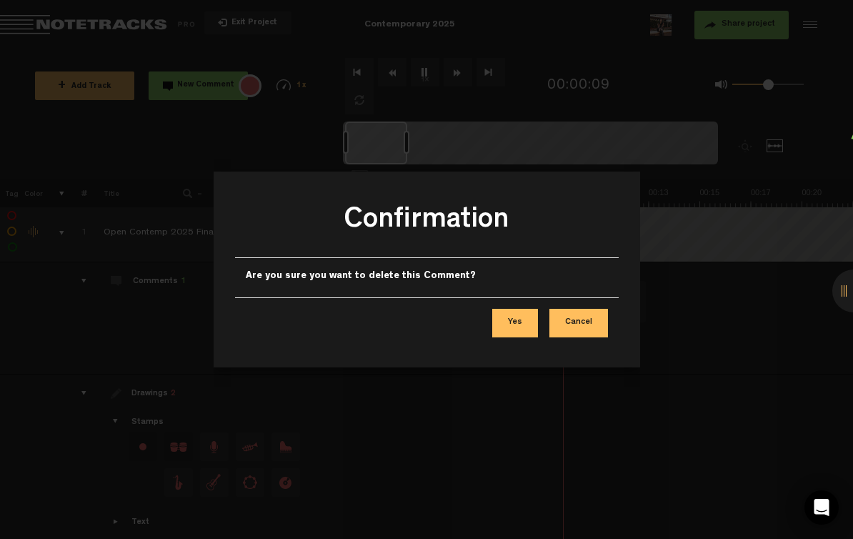
click at [516, 322] on button "Yes" at bounding box center [515, 323] width 46 height 29
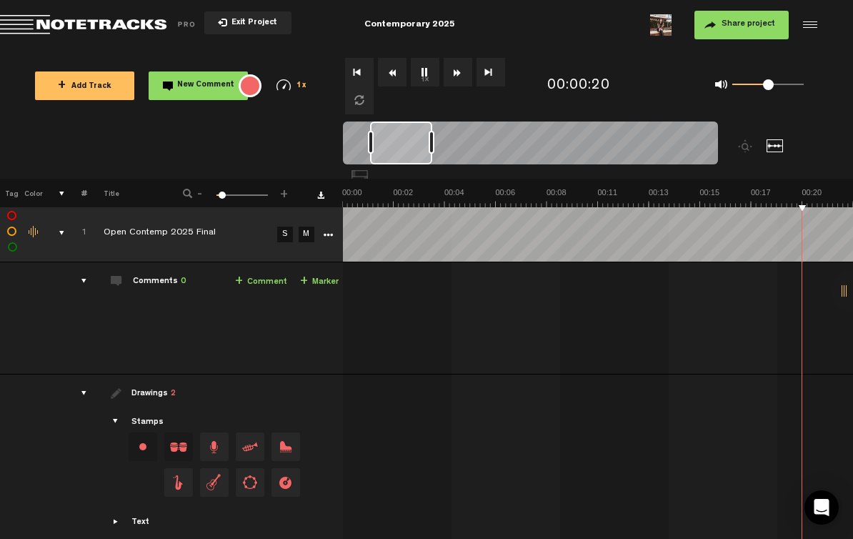
scroll to position [0, 204]
click at [427, 72] on button "1x" at bounding box center [425, 72] width 29 height 29
click at [430, 76] on button "1x" at bounding box center [425, 72] width 29 height 29
click at [415, 72] on button "1x" at bounding box center [425, 72] width 29 height 29
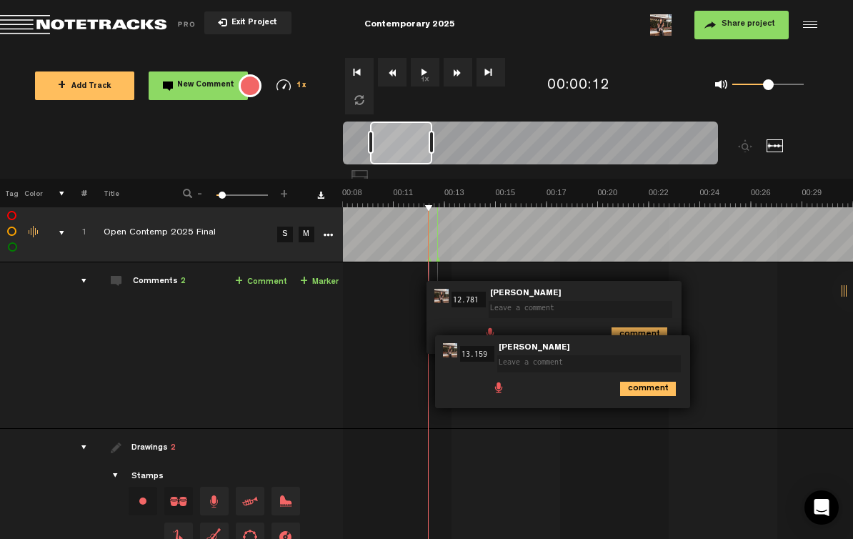
click at [848, 311] on div at bounding box center [854, 290] width 43 height 43
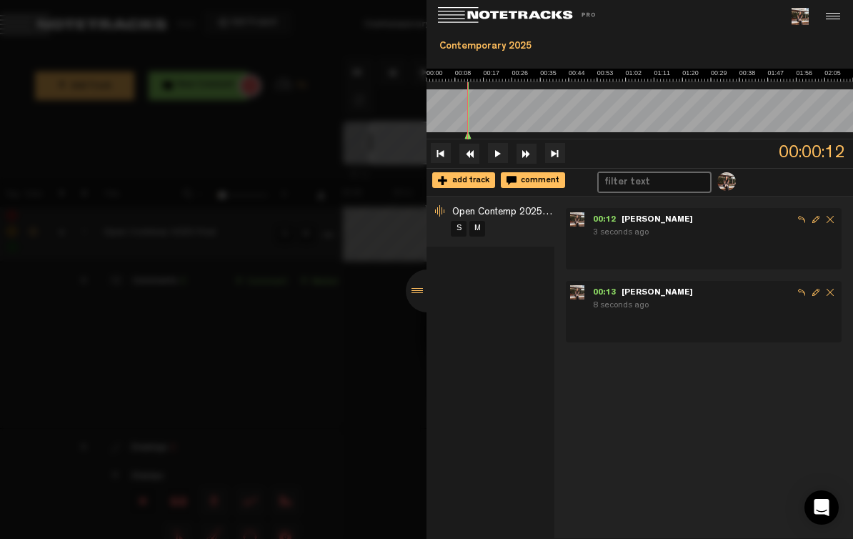
click at [832, 221] on span "Delete comment" at bounding box center [830, 219] width 14 height 14
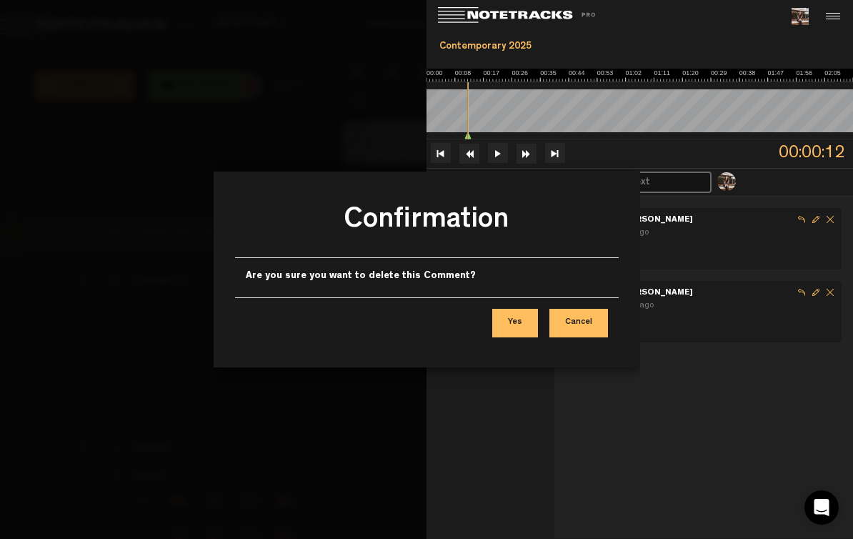
click at [520, 325] on button "Yes" at bounding box center [515, 323] width 46 height 29
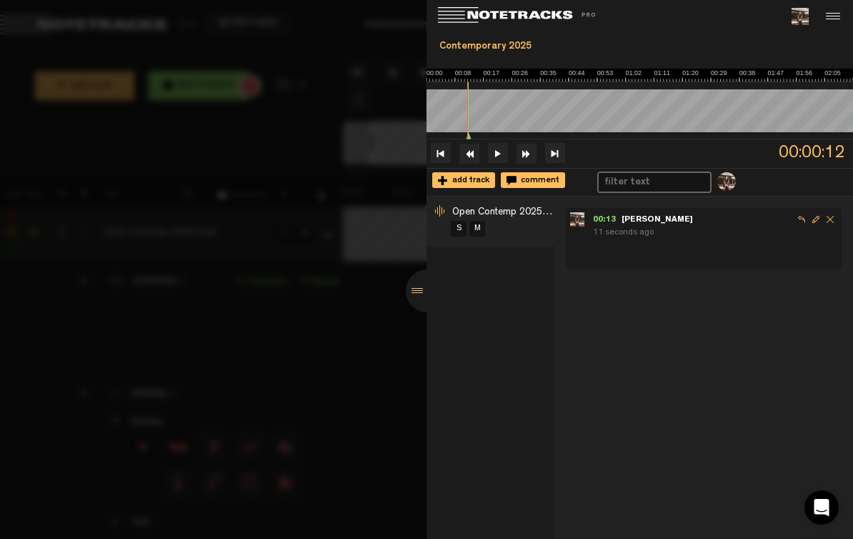
click at [834, 222] on span "Delete comment" at bounding box center [830, 219] width 14 height 14
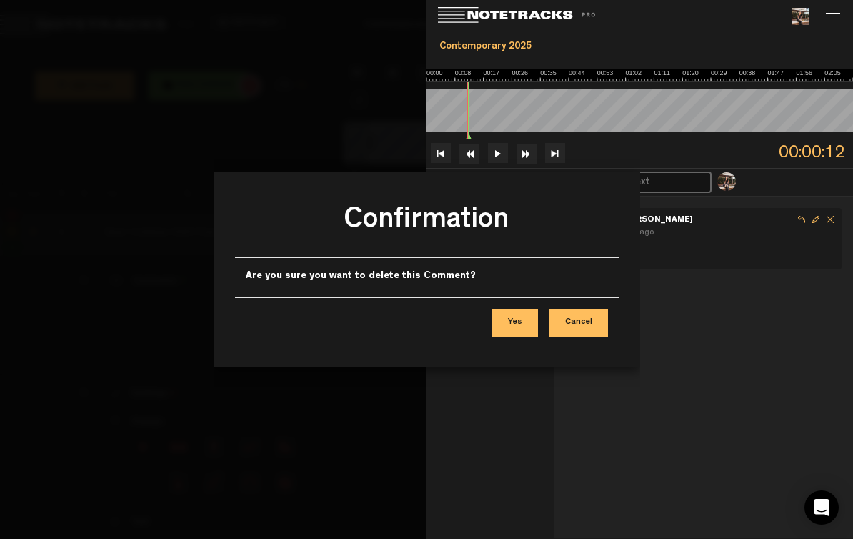
click at [510, 326] on button "Yes" at bounding box center [515, 323] width 46 height 29
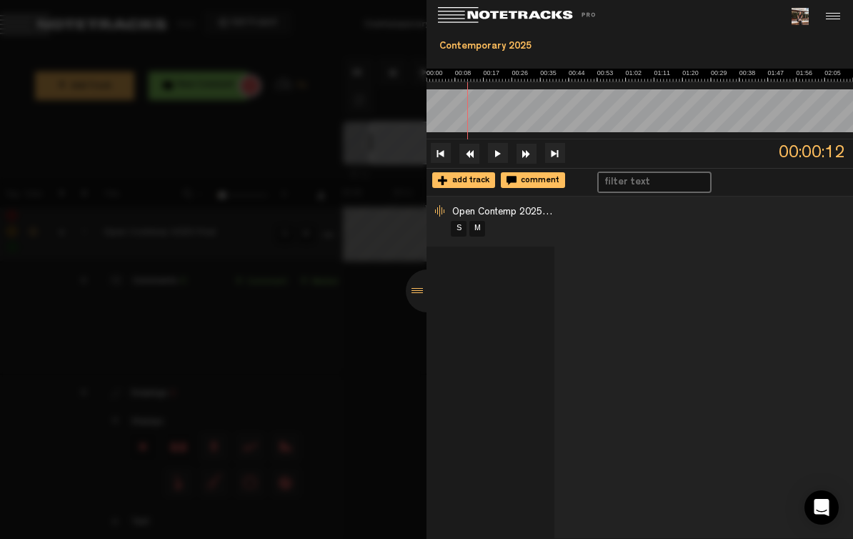
click at [411, 312] on div at bounding box center [427, 290] width 43 height 43
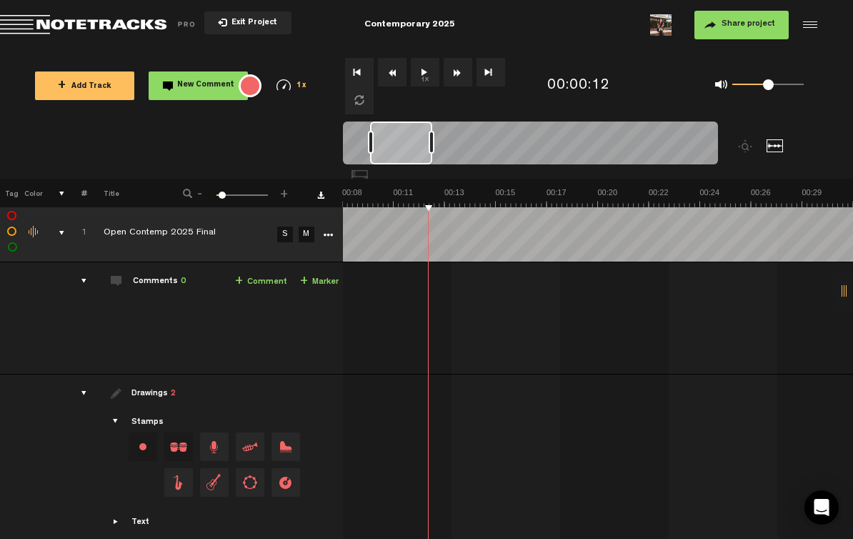
click at [362, 100] on button "Loop" at bounding box center [359, 100] width 29 height 29
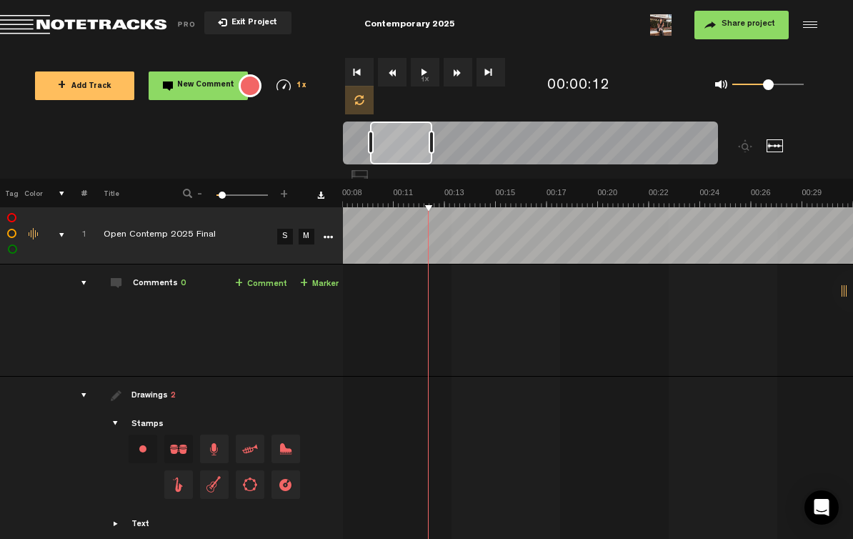
scroll to position [1, 0]
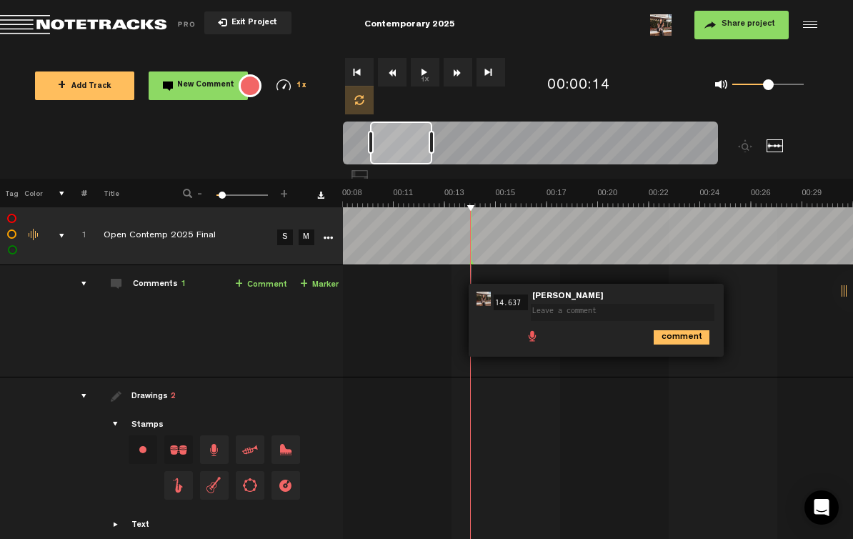
click at [849, 312] on div at bounding box center [854, 290] width 43 height 43
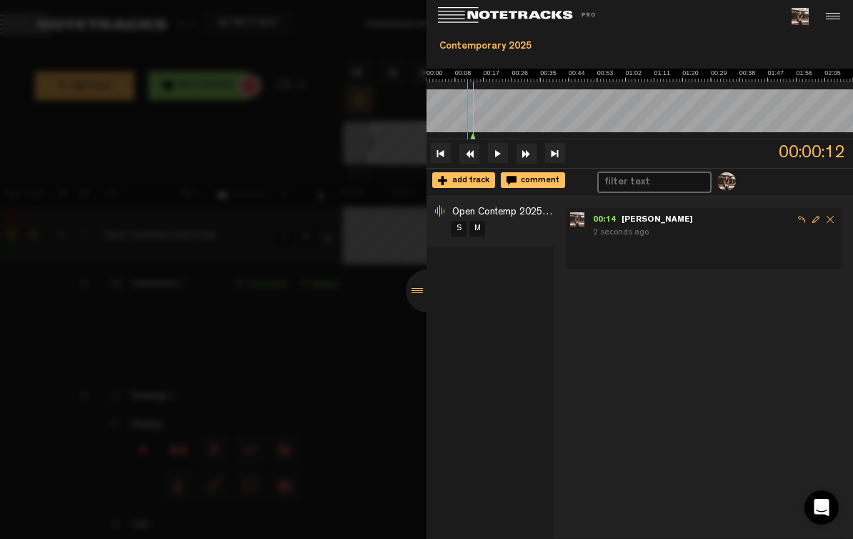
click at [832, 222] on span "Delete comment" at bounding box center [830, 219] width 14 height 14
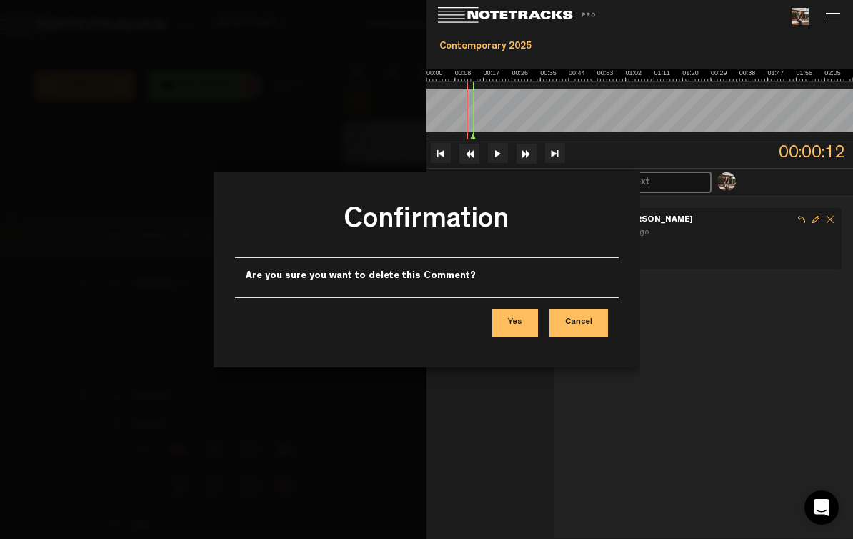
click at [520, 319] on button "Yes" at bounding box center [515, 323] width 46 height 29
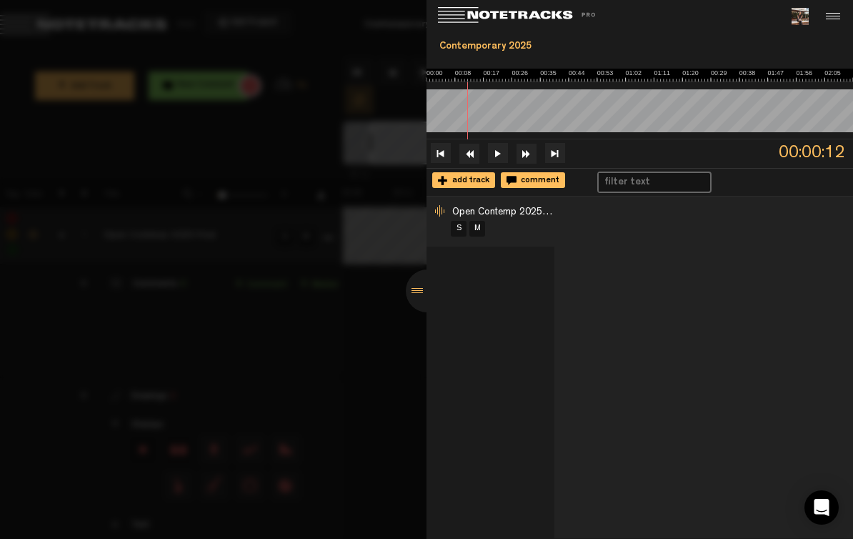
click at [423, 312] on div at bounding box center [427, 290] width 43 height 43
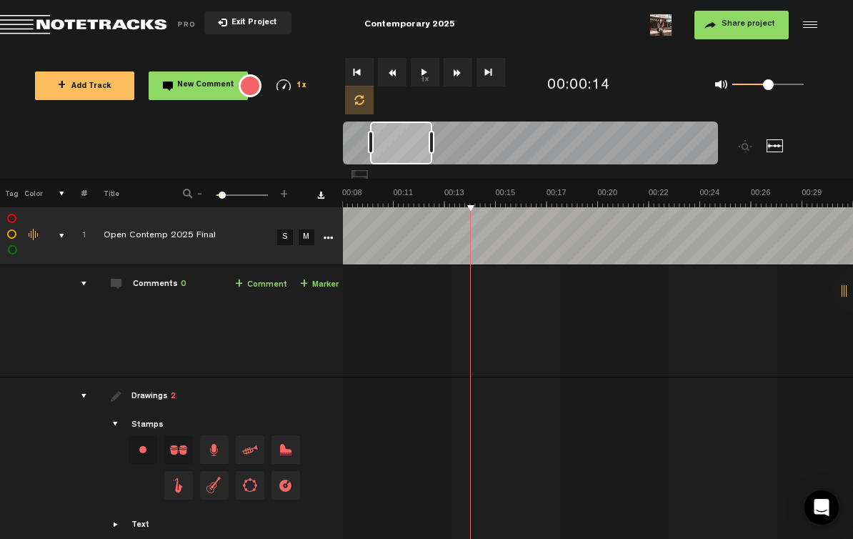
click at [827, 506] on icon "Open Intercom Messenger" at bounding box center [822, 507] width 15 height 17
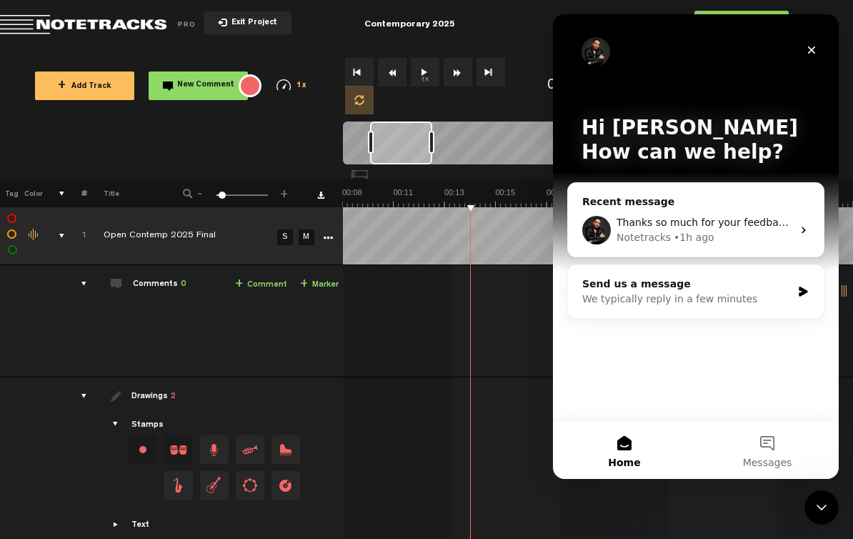
click at [766, 449] on button "Messages" at bounding box center [767, 450] width 143 height 57
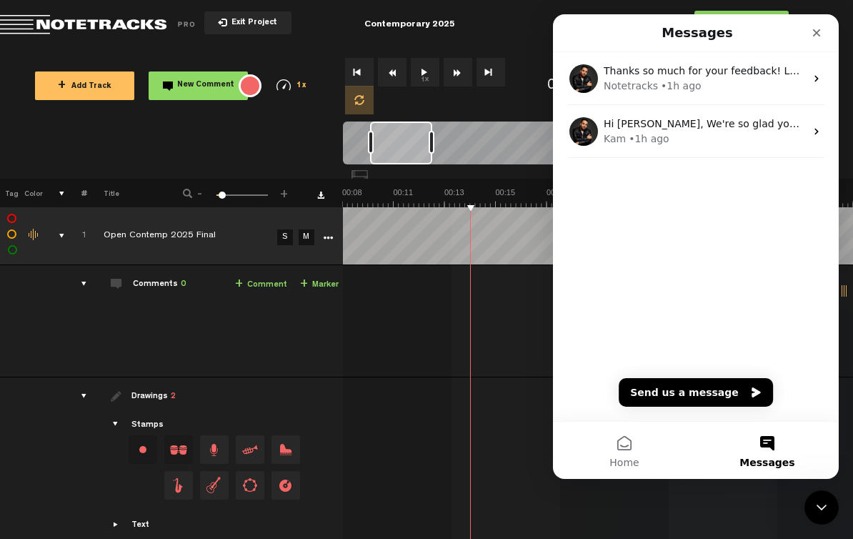
click at [782, 142] on div "Kam • 1h ago" at bounding box center [705, 139] width 202 height 15
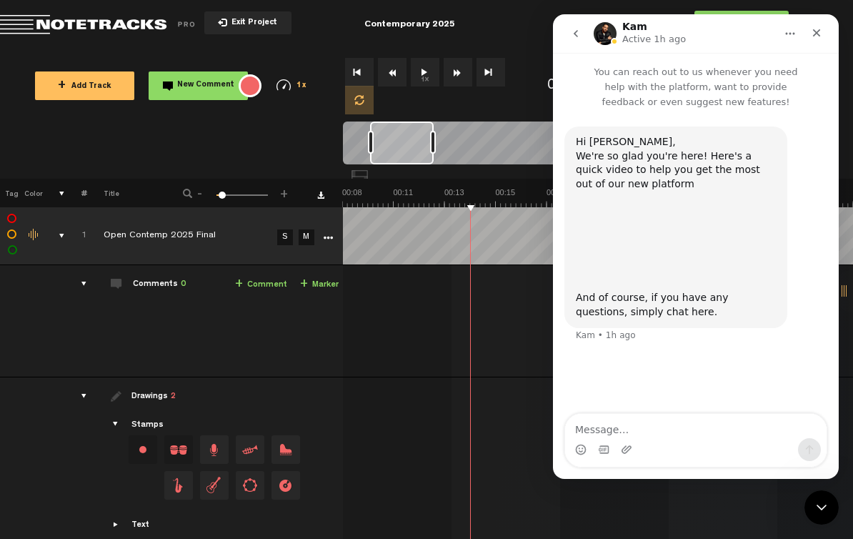
click at [827, 26] on div "Close" at bounding box center [817, 33] width 26 height 26
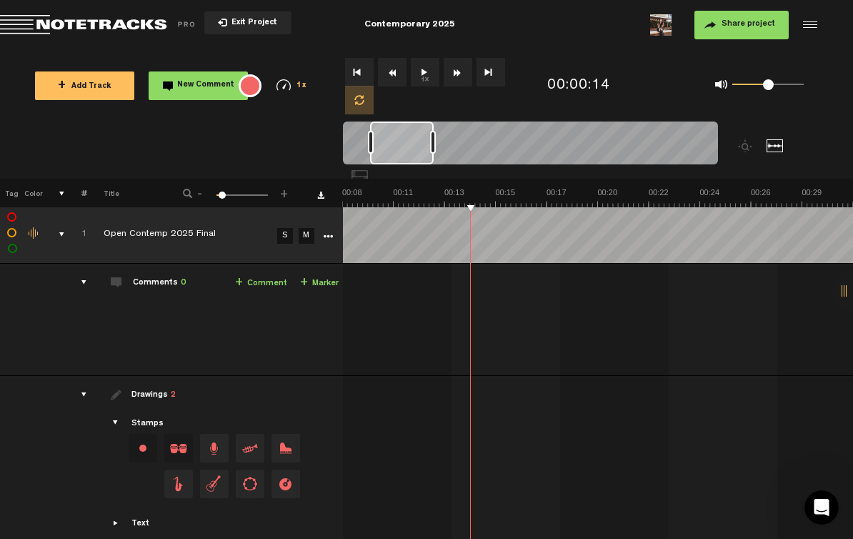
scroll to position [1, 0]
click at [327, 236] on icon "More" at bounding box center [328, 237] width 10 height 10
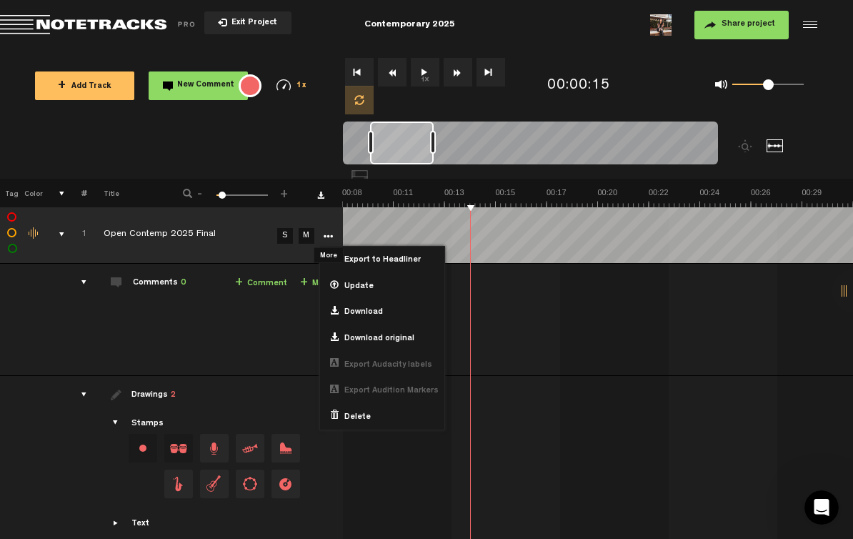
click at [512, 329] on div at bounding box center [395, 325] width 509 height 100
click at [517, 328] on div at bounding box center [395, 325] width 509 height 100
click at [12, 233] on label at bounding box center [12, 233] width 0 height 0
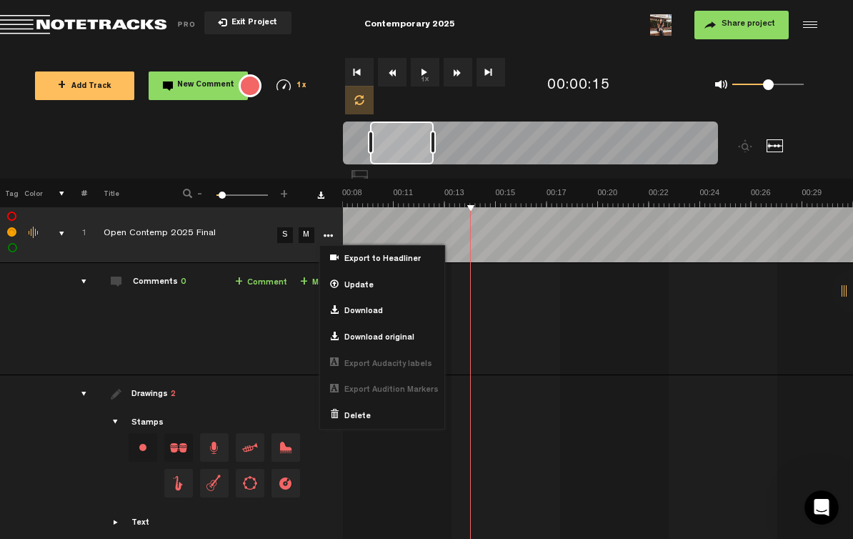
click at [8, 237] on td at bounding box center [10, 234] width 21 height 58
click at [7, 239] on td at bounding box center [10, 234] width 21 height 58
click at [12, 232] on label at bounding box center [12, 232] width 0 height 0
click at [33, 239] on div "Change the color of the waveform" at bounding box center [34, 233] width 21 height 13
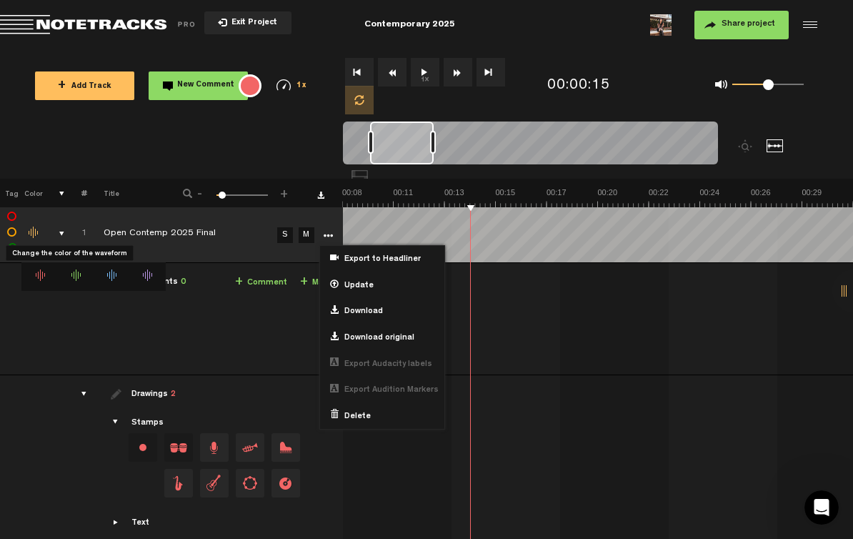
click at [12, 232] on label at bounding box center [12, 232] width 0 height 0
checkbox input "true"
